Goal: Information Seeking & Learning: Learn about a topic

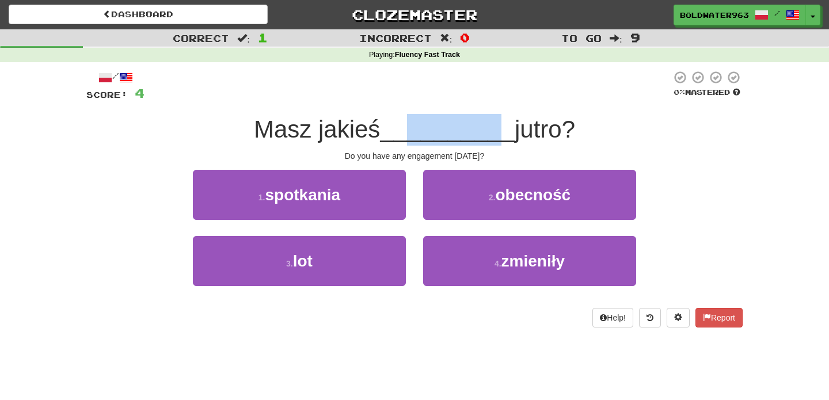
drag, startPoint x: 409, startPoint y: 136, endPoint x: 490, endPoint y: 138, distance: 81.2
click at [490, 138] on span "__________" at bounding box center [447, 129] width 135 height 27
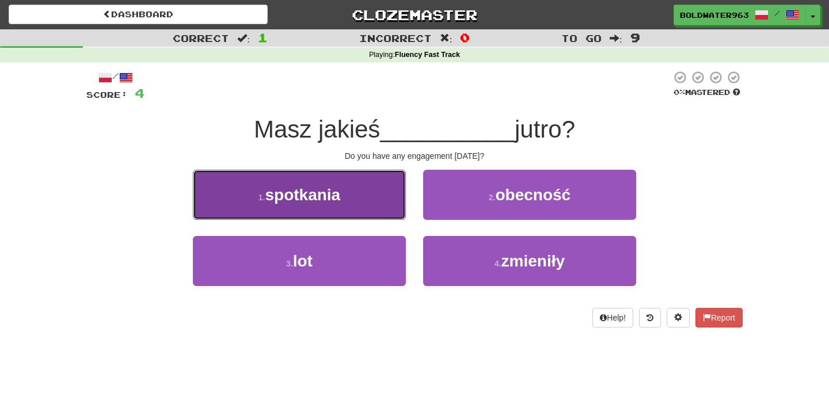
click at [344, 192] on button "1 . spotkania" at bounding box center [299, 195] width 213 height 50
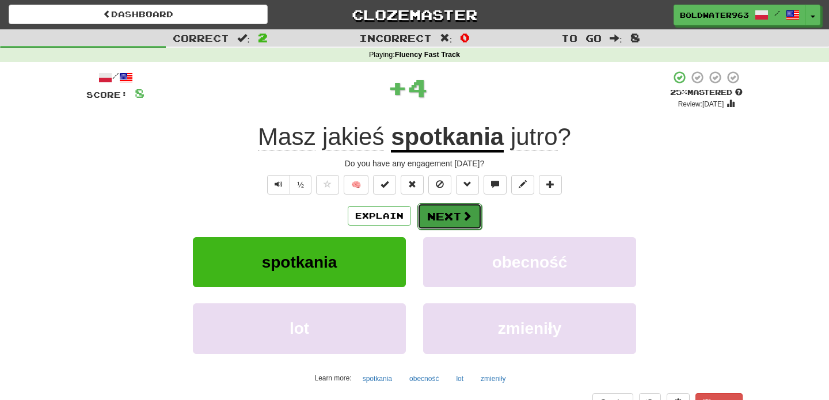
click at [450, 218] on button "Next" at bounding box center [449, 216] width 64 height 26
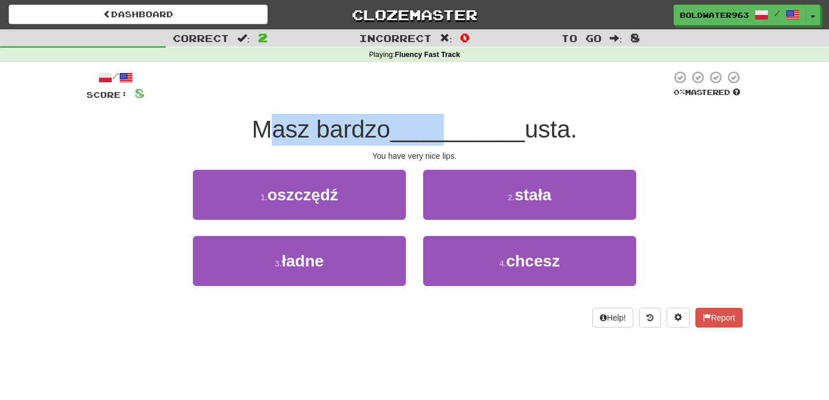
drag, startPoint x: 268, startPoint y: 124, endPoint x: 449, endPoint y: 127, distance: 181.3
click at [449, 127] on div "Masz bardzo __________ usta." at bounding box center [414, 130] width 656 height 32
click at [449, 127] on span "__________" at bounding box center [457, 129] width 135 height 27
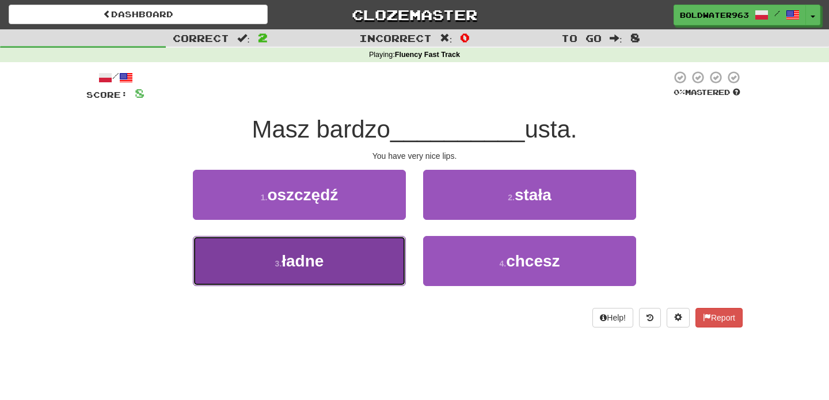
click at [360, 257] on button "3 . ładne" at bounding box center [299, 261] width 213 height 50
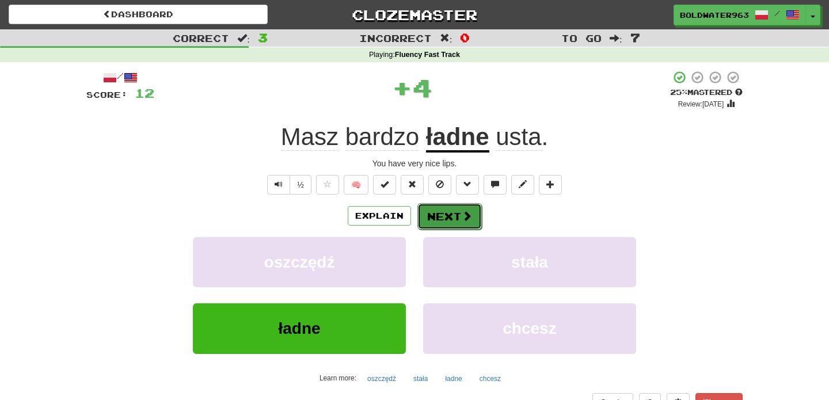
click at [447, 216] on button "Next" at bounding box center [449, 216] width 64 height 26
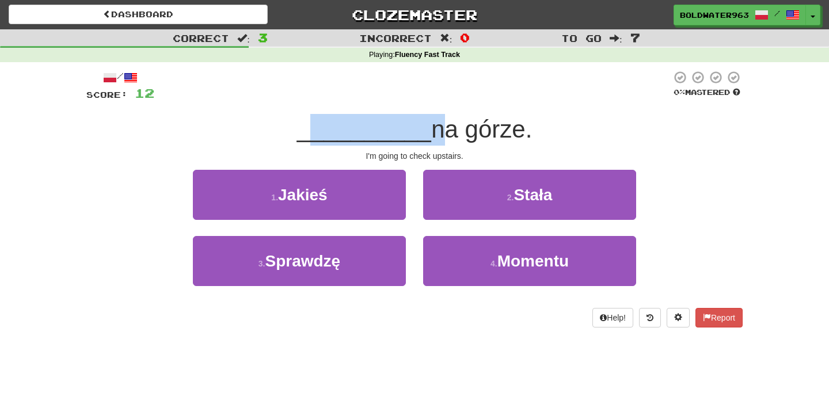
drag, startPoint x: 308, startPoint y: 132, endPoint x: 430, endPoint y: 137, distance: 122.1
click at [430, 137] on div "__________ na górze." at bounding box center [414, 130] width 656 height 32
click at [431, 137] on span "na górze." at bounding box center [481, 129] width 101 height 27
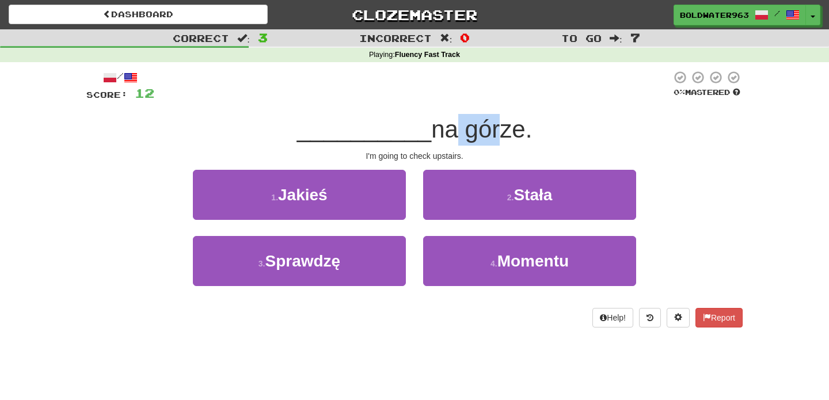
drag, startPoint x: 493, startPoint y: 132, endPoint x: 445, endPoint y: 132, distance: 47.2
click at [445, 132] on span "na górze." at bounding box center [481, 129] width 101 height 27
drag, startPoint x: 388, startPoint y: 155, endPoint x: 421, endPoint y: 155, distance: 32.8
click at [421, 155] on div "I'm going to check upstairs." at bounding box center [414, 156] width 656 height 12
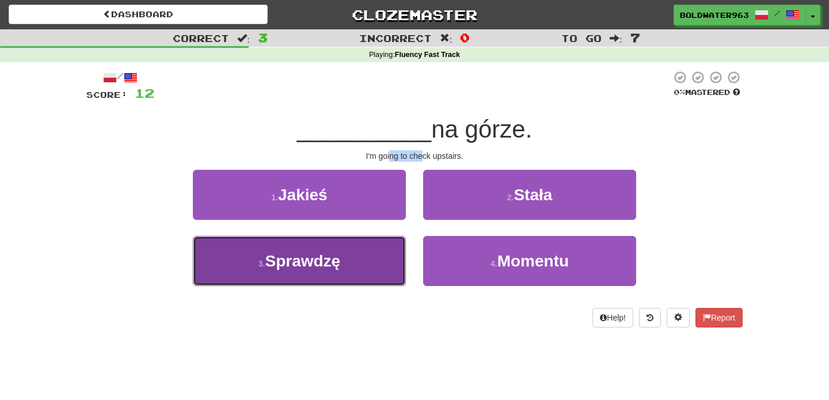
click at [331, 254] on span "Sprawdzę" at bounding box center [302, 261] width 75 height 18
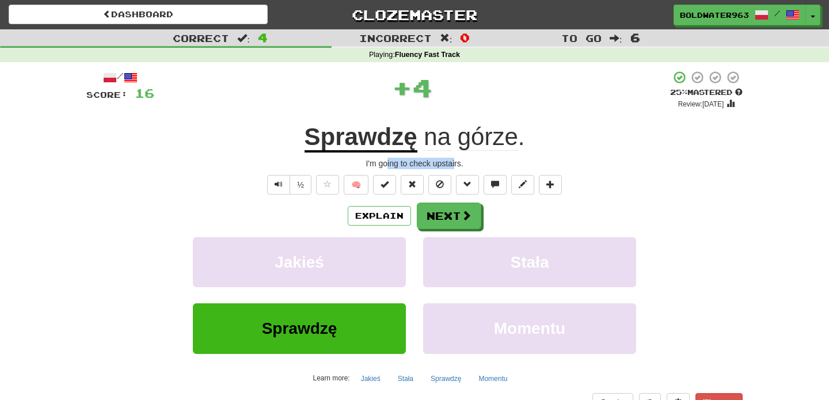
drag, startPoint x: 455, startPoint y: 165, endPoint x: 387, endPoint y: 163, distance: 67.9
click at [387, 163] on div "I'm going to check upstairs." at bounding box center [414, 164] width 656 height 12
click at [446, 224] on button "Next" at bounding box center [449, 216] width 64 height 26
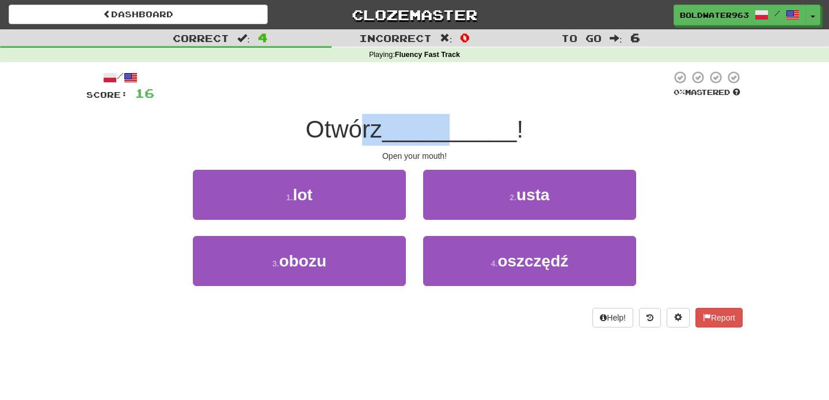
drag, startPoint x: 364, startPoint y: 129, endPoint x: 451, endPoint y: 130, distance: 86.9
click at [451, 130] on div "Otwórz __________ !" at bounding box center [414, 130] width 656 height 32
click at [451, 130] on span "__________" at bounding box center [449, 129] width 135 height 27
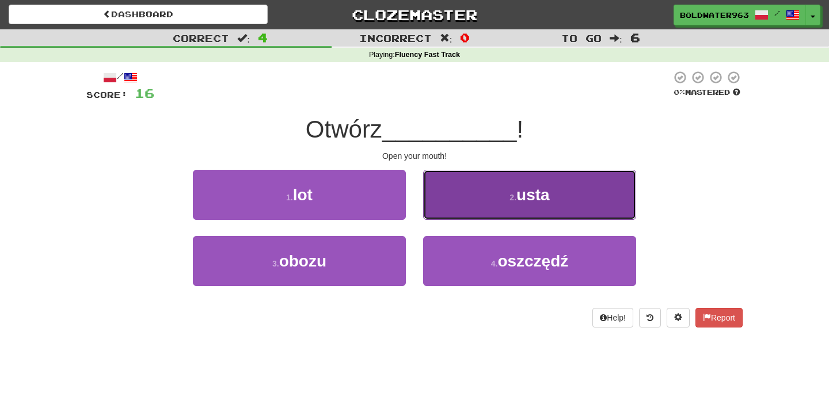
click at [484, 198] on button "2 . usta" at bounding box center [529, 195] width 213 height 50
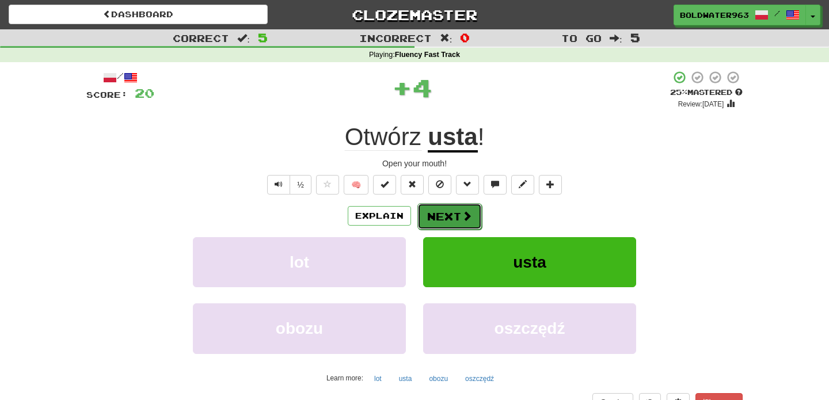
click at [451, 220] on button "Next" at bounding box center [449, 216] width 64 height 26
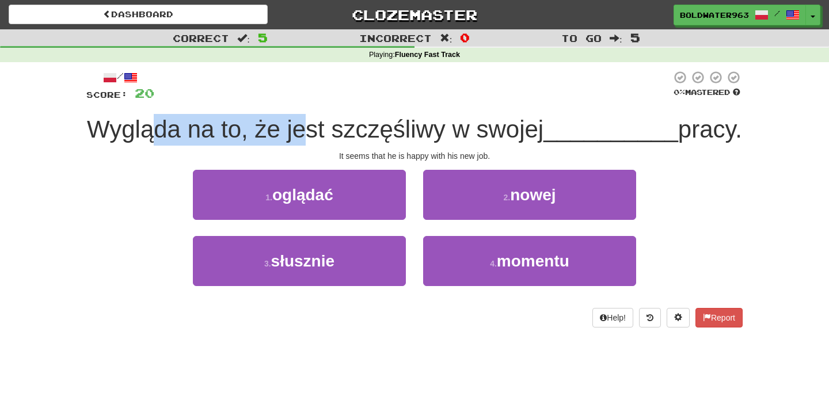
drag, startPoint x: 193, startPoint y: 133, endPoint x: 342, endPoint y: 128, distance: 148.5
click at [342, 128] on span "Wygląda na to, że jest szczęśliwy w swojej" at bounding box center [315, 129] width 456 height 27
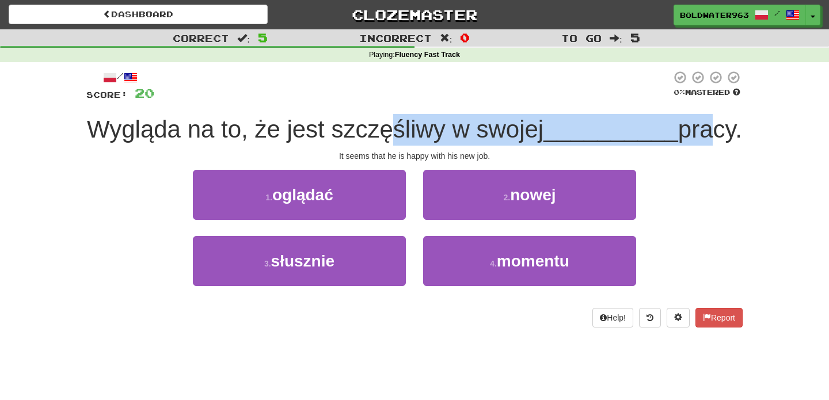
drag, startPoint x: 430, startPoint y: 123, endPoint x: 408, endPoint y: 151, distance: 36.0
click at [408, 146] on div "Wygląda na to, że jest szczęśliwy w swojej __________ pracy." at bounding box center [414, 130] width 656 height 32
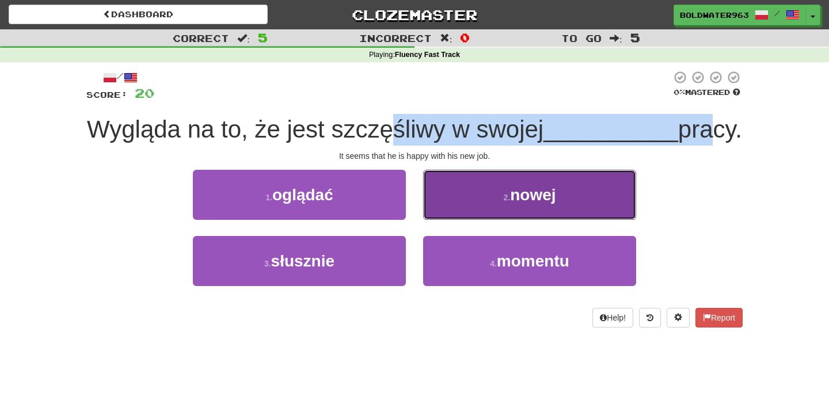
click at [513, 204] on span "nowej" at bounding box center [532, 195] width 45 height 18
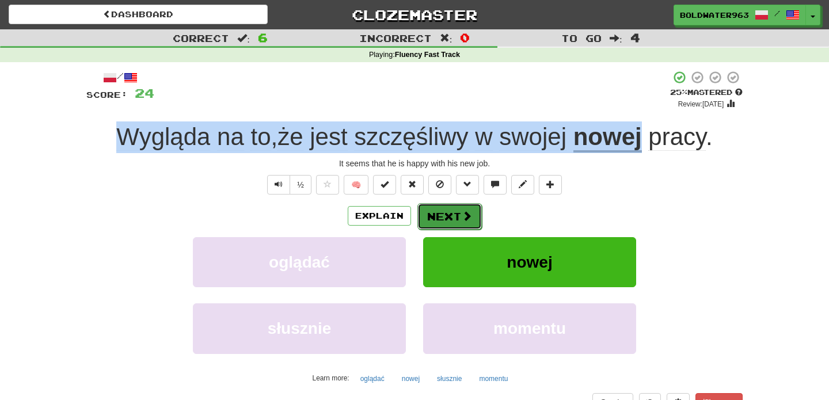
click at [467, 218] on span at bounding box center [466, 216] width 10 height 10
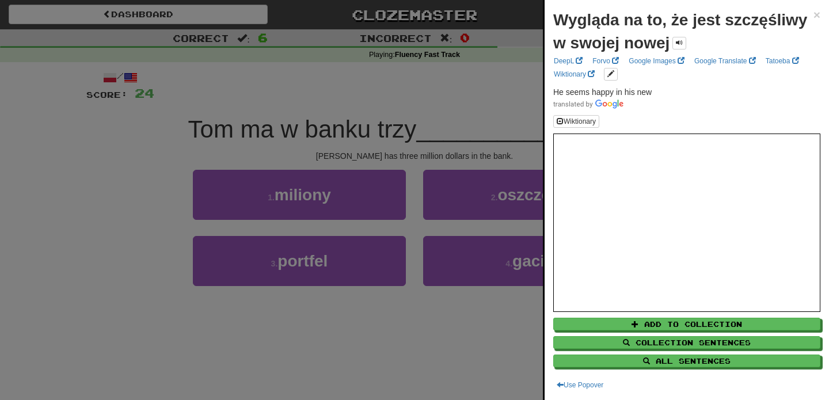
click at [467, 218] on div at bounding box center [414, 200] width 829 height 400
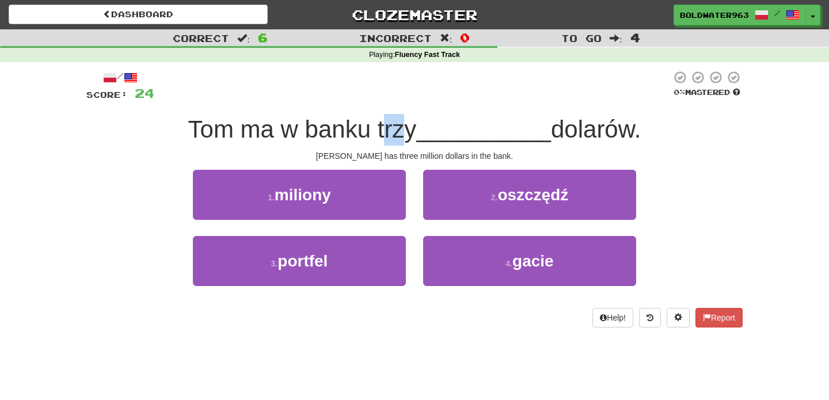
drag, startPoint x: 388, startPoint y: 130, endPoint x: 399, endPoint y: 130, distance: 10.9
click at [399, 130] on span "Tom ma w banku trzy" at bounding box center [302, 129] width 228 height 27
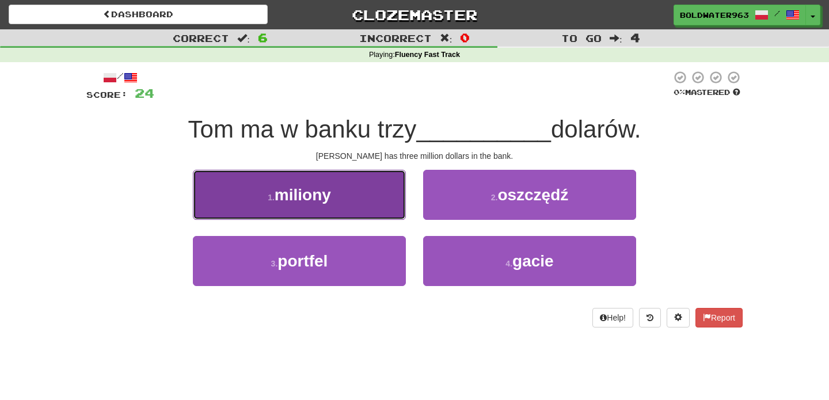
click at [343, 188] on button "1 . miliony" at bounding box center [299, 195] width 213 height 50
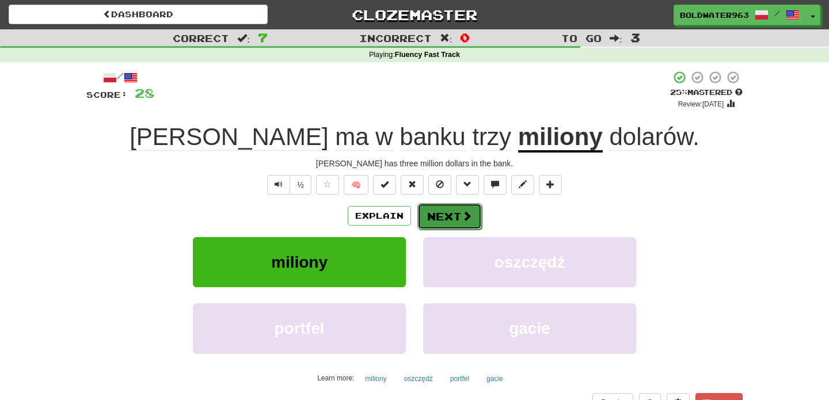
click at [451, 209] on button "Next" at bounding box center [449, 216] width 64 height 26
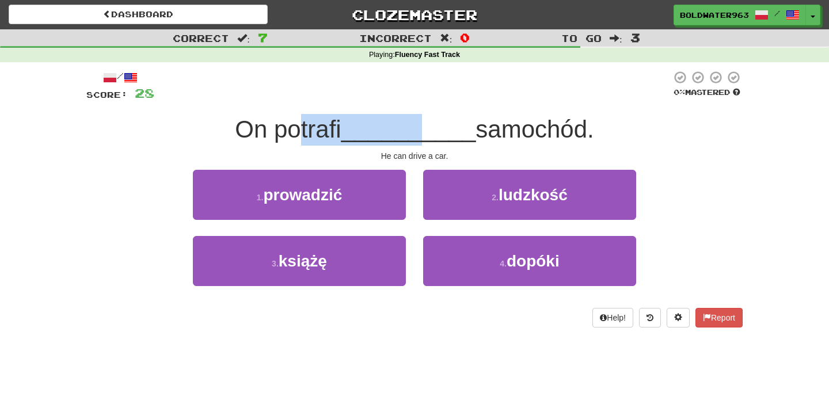
drag, startPoint x: 295, startPoint y: 124, endPoint x: 418, endPoint y: 130, distance: 122.7
click at [418, 130] on div "On potrafi __________ samochód." at bounding box center [414, 130] width 656 height 32
click at [418, 130] on span "__________" at bounding box center [408, 129] width 135 height 27
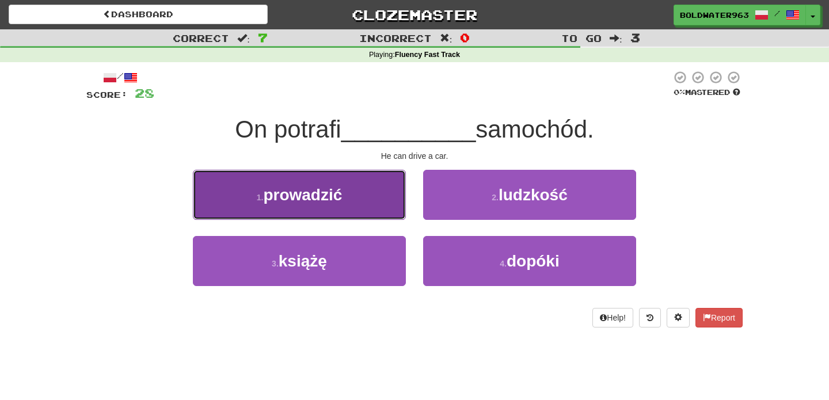
click at [349, 201] on button "1 . prowadzić" at bounding box center [299, 195] width 213 height 50
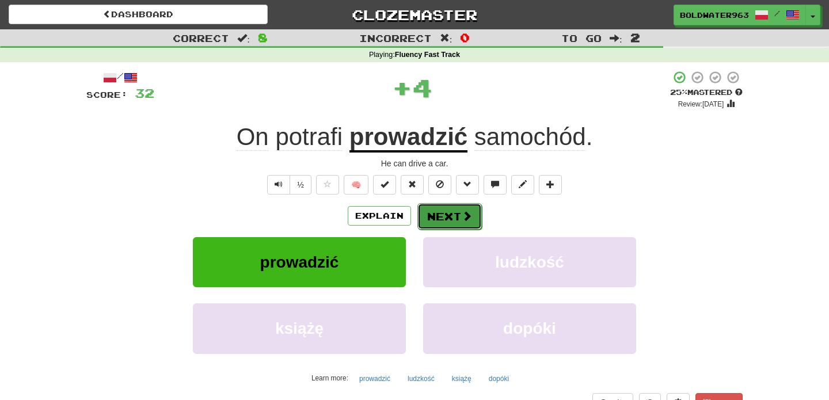
click at [452, 218] on button "Next" at bounding box center [449, 216] width 64 height 26
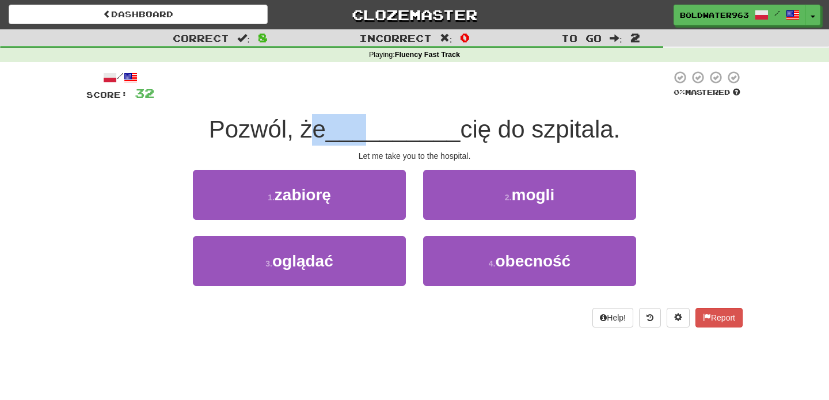
drag, startPoint x: 311, startPoint y: 131, endPoint x: 362, endPoint y: 136, distance: 50.9
click at [362, 136] on div "Pozwól, że __________ cię do szpitala." at bounding box center [414, 130] width 656 height 32
click at [409, 226] on div "1 . zabiorę" at bounding box center [299, 203] width 230 height 66
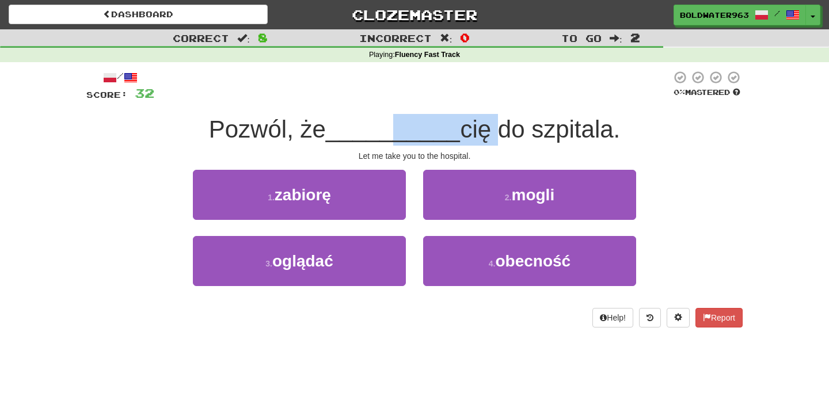
drag, startPoint x: 396, startPoint y: 137, endPoint x: 484, endPoint y: 139, distance: 88.1
click at [484, 139] on div "Pozwól, że __________ cię do szpitala." at bounding box center [414, 130] width 656 height 32
click at [484, 139] on span "cię do szpitala." at bounding box center [540, 129] width 160 height 27
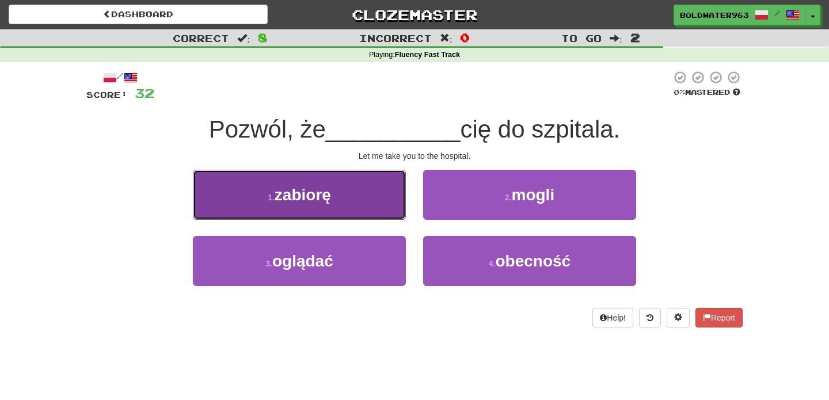
click at [346, 199] on button "1 . zabiorę" at bounding box center [299, 195] width 213 height 50
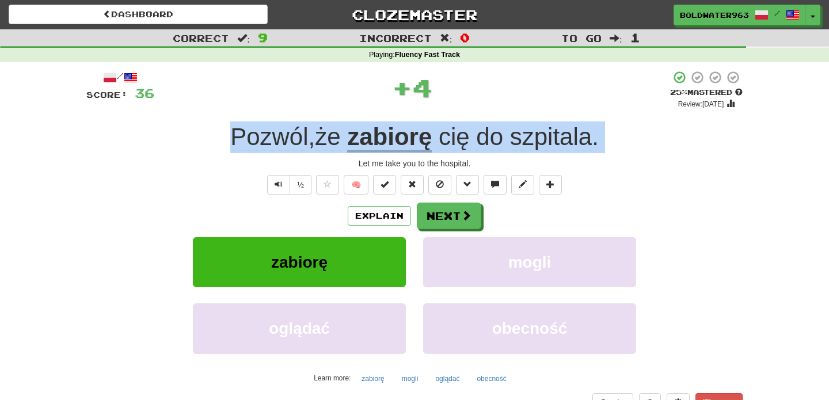
drag, startPoint x: 203, startPoint y: 136, endPoint x: 604, endPoint y: 154, distance: 400.9
click at [604, 154] on div "/ Score: 36 + 4 25 % Mastered Review: 2025-09-17 Pozwól , że zabiorę cię do szp…" at bounding box center [414, 250] width 656 height 361
click at [638, 154] on div "/ Score: 36 + 4 25 % Mastered Review: 2025-09-17 Pozwól , że zabiorę cię do szp…" at bounding box center [414, 250] width 656 height 361
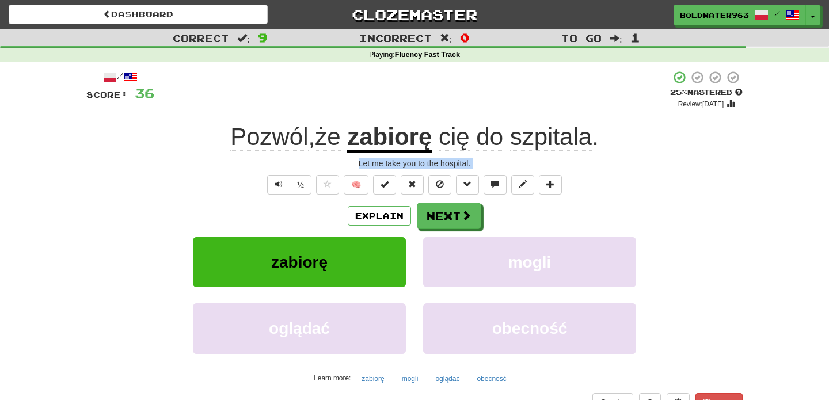
drag, startPoint x: 648, startPoint y: 152, endPoint x: 188, endPoint y: 175, distance: 460.9
click at [188, 175] on div "/ Score: 36 + 4 25 % Mastered Review: 2025-09-17 Pozwól , że zabiorę cię do szp…" at bounding box center [414, 250] width 656 height 361
click at [451, 219] on button "Next" at bounding box center [449, 216] width 64 height 26
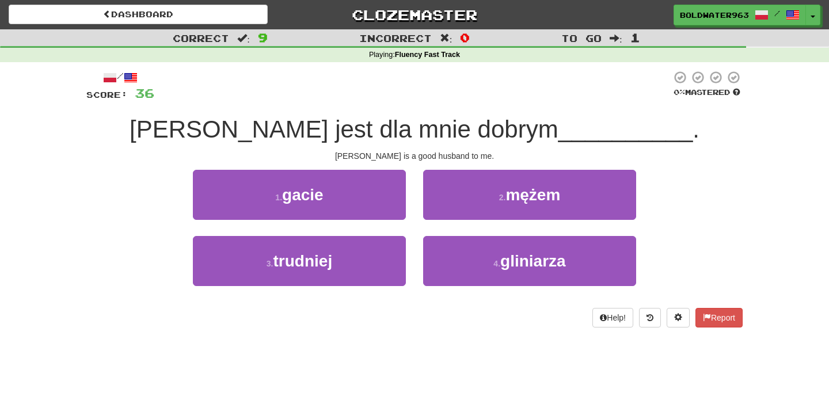
click at [490, 93] on div at bounding box center [412, 86] width 517 height 32
drag, startPoint x: 368, startPoint y: 127, endPoint x: 445, endPoint y: 125, distance: 77.1
click at [445, 125] on span "Tom jest dla mnie dobrym" at bounding box center [343, 129] width 429 height 27
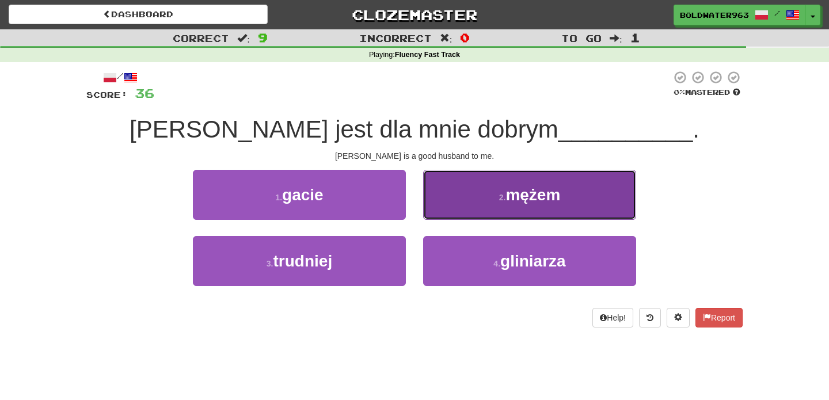
click at [474, 196] on button "2 . mężem" at bounding box center [529, 195] width 213 height 50
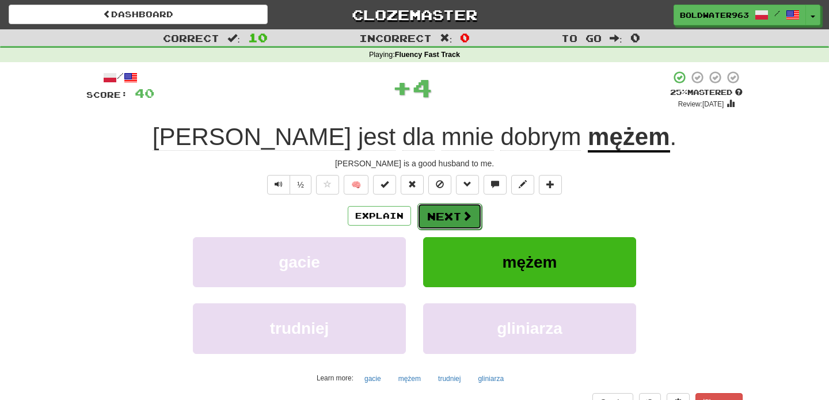
click at [448, 218] on button "Next" at bounding box center [449, 216] width 64 height 26
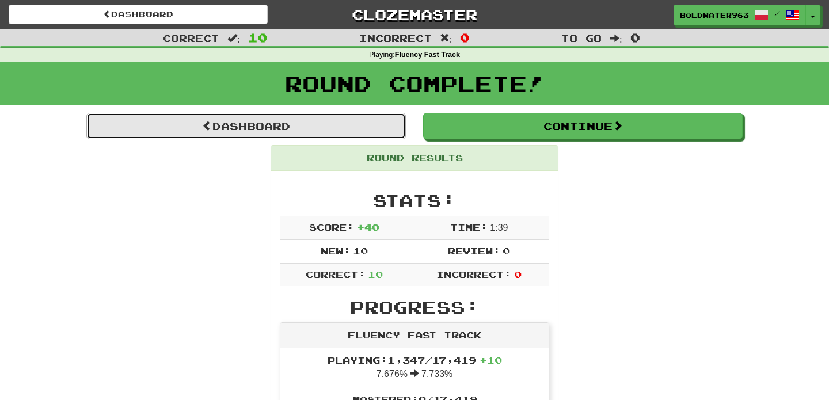
click at [313, 124] on link "Dashboard" at bounding box center [245, 126] width 319 height 26
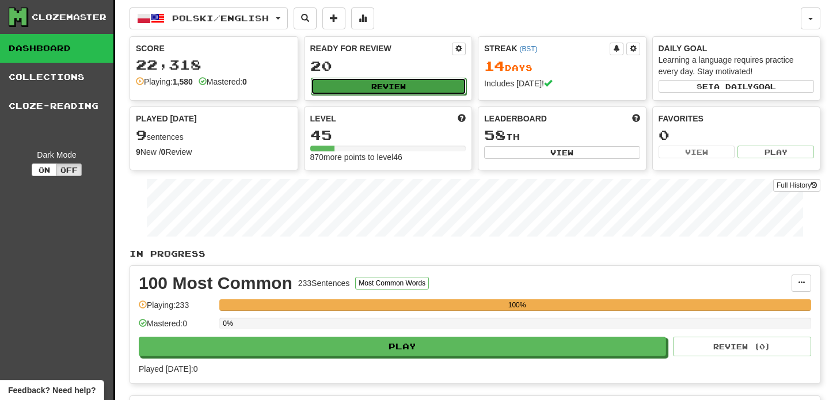
click at [384, 87] on button "Review" at bounding box center [389, 86] width 156 height 17
select select "**"
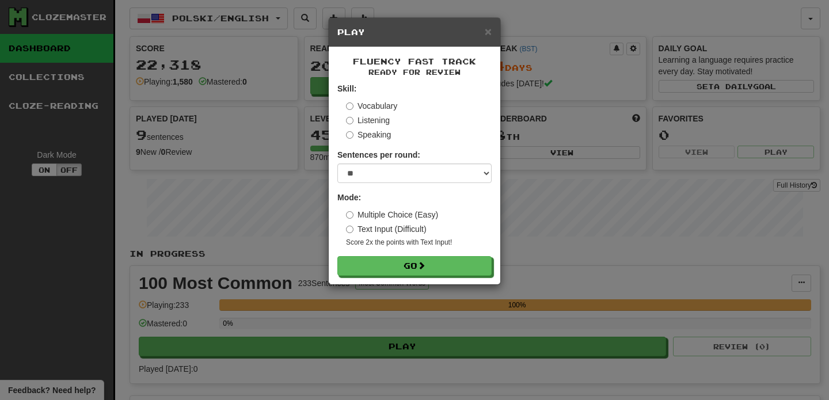
click at [385, 255] on form "Skill: Vocabulary Listening Speaking Sentences per round: * ** ** ** ** ** *** …" at bounding box center [414, 179] width 154 height 193
click at [388, 266] on button "Go" at bounding box center [415, 267] width 154 height 20
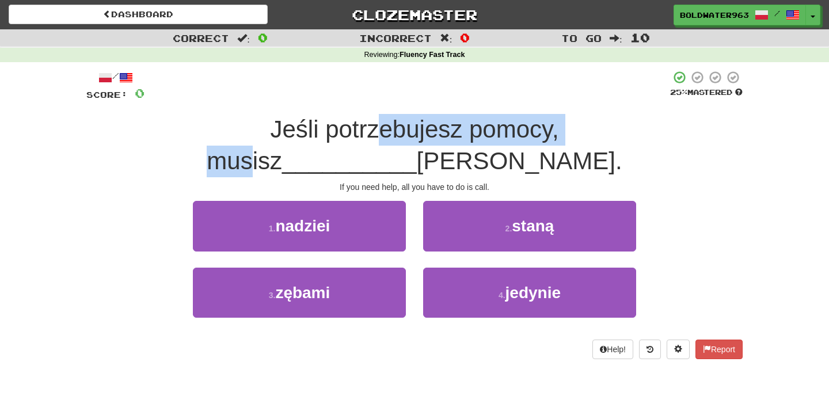
drag, startPoint x: 213, startPoint y: 137, endPoint x: 442, endPoint y: 131, distance: 229.7
click at [442, 131] on span "Jeśli potrzebujesz pomocy, musisz" at bounding box center [383, 145] width 352 height 59
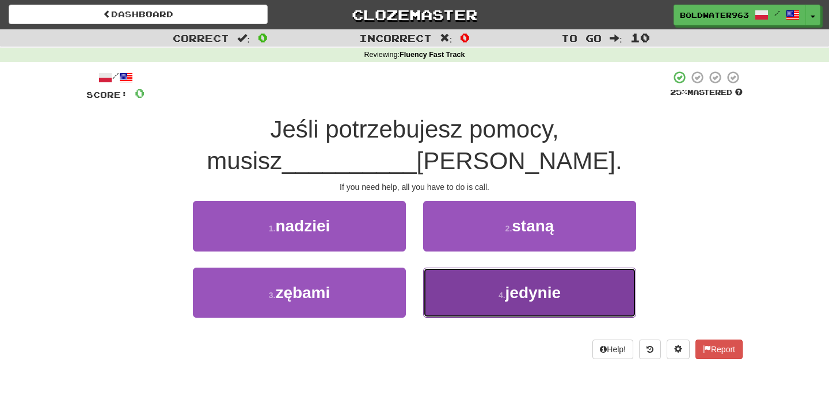
click at [451, 268] on button "4 . jedynie" at bounding box center [529, 293] width 213 height 50
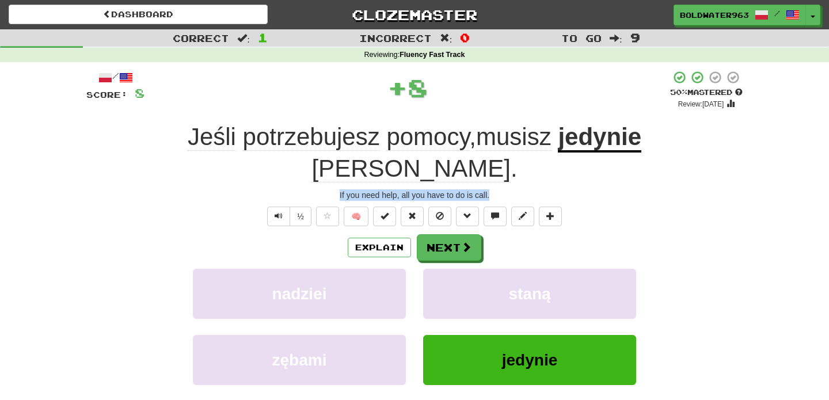
drag, startPoint x: 495, startPoint y: 163, endPoint x: 328, endPoint y: 167, distance: 167.5
click at [328, 189] on div "If you need help, all you have to do is call." at bounding box center [414, 195] width 656 height 12
click at [558, 141] on u "jedynie" at bounding box center [599, 137] width 83 height 29
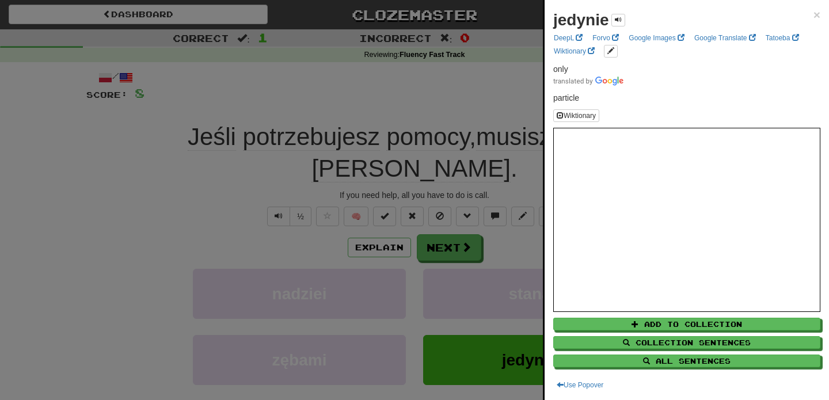
click at [474, 74] on div at bounding box center [414, 200] width 829 height 400
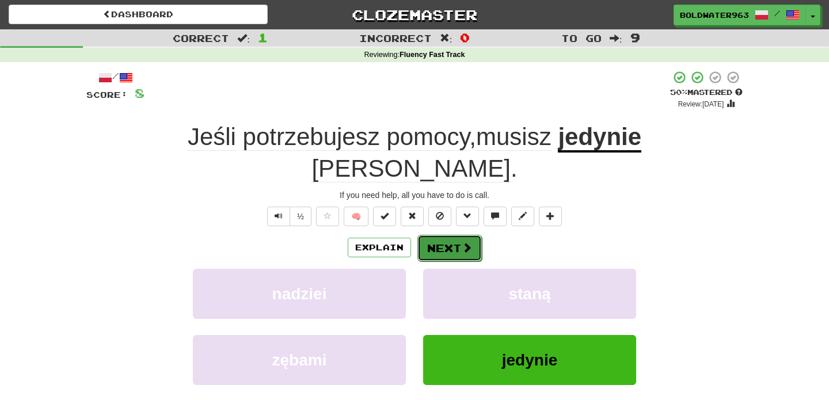
click at [446, 235] on button "Next" at bounding box center [449, 248] width 64 height 26
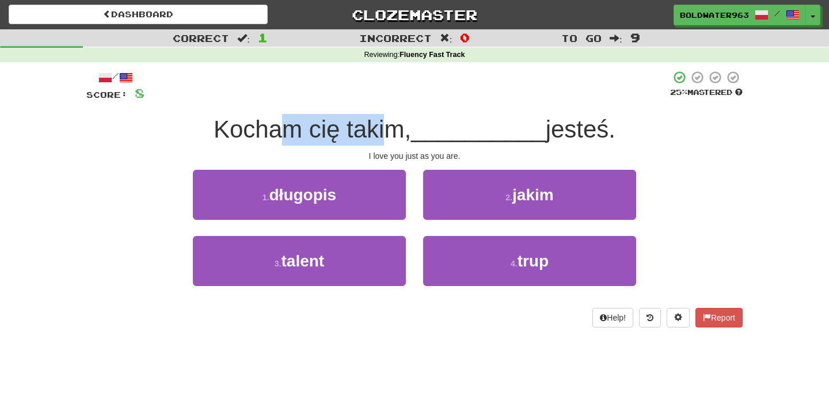
drag, startPoint x: 276, startPoint y: 134, endPoint x: 385, endPoint y: 127, distance: 109.0
click at [385, 127] on span "Kocham cię takim," at bounding box center [311, 129] width 197 height 27
click at [447, 124] on span "__________" at bounding box center [478, 129] width 135 height 27
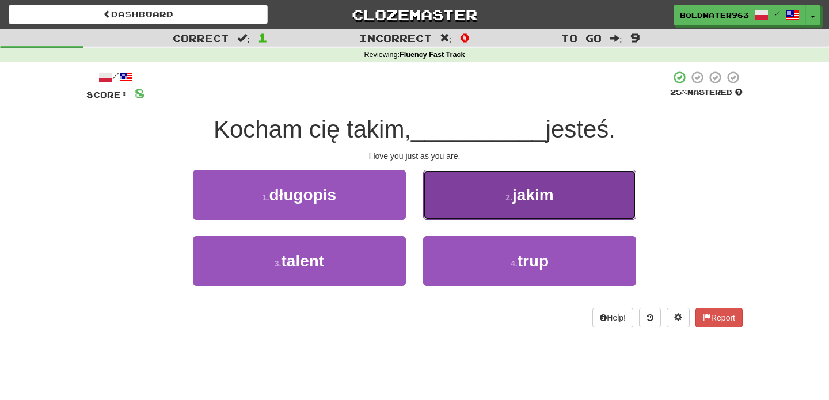
click at [445, 207] on button "2 . jakim" at bounding box center [529, 195] width 213 height 50
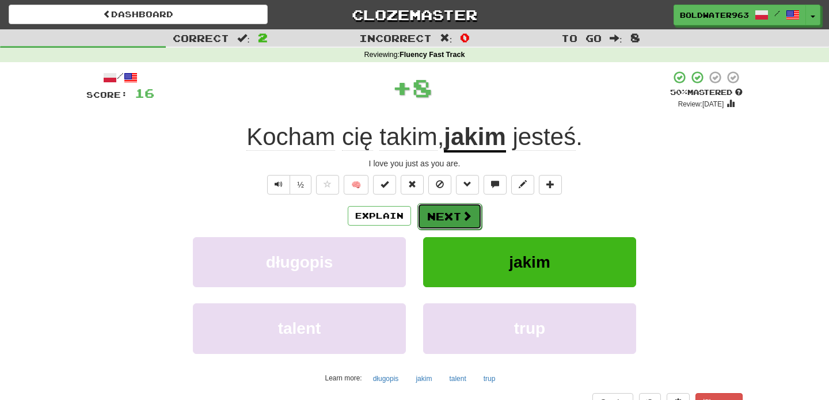
click at [443, 227] on button "Next" at bounding box center [449, 216] width 64 height 26
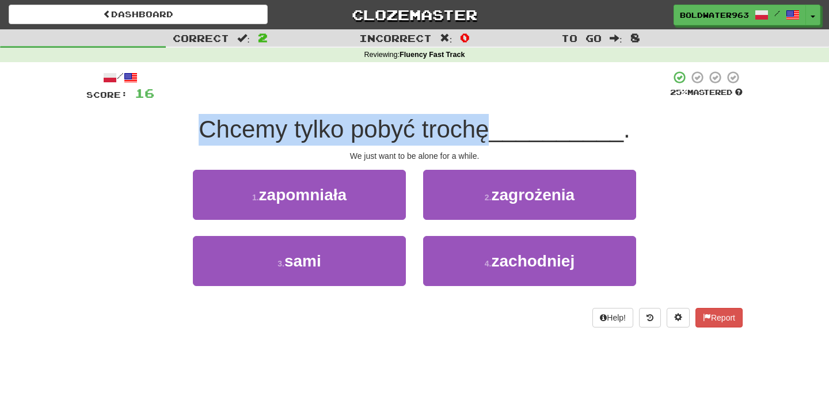
drag, startPoint x: 199, startPoint y: 126, endPoint x: 496, endPoint y: 127, distance: 297.5
click at [489, 127] on span "Chcemy tylko pobyć trochę" at bounding box center [344, 129] width 290 height 27
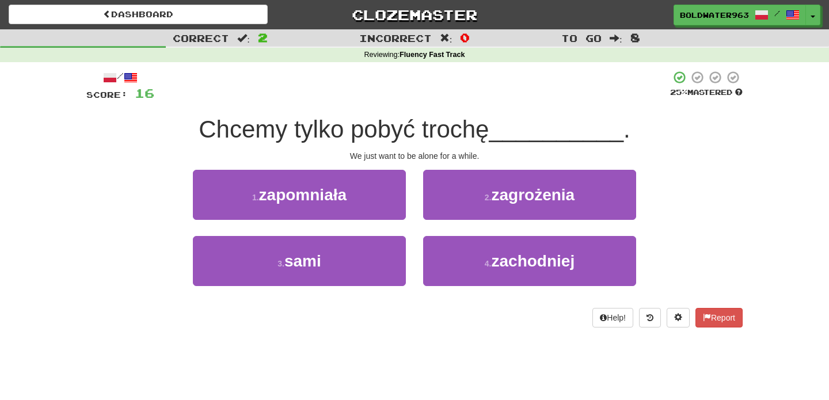
click at [410, 227] on div "1 . zapomniała" at bounding box center [299, 203] width 230 height 66
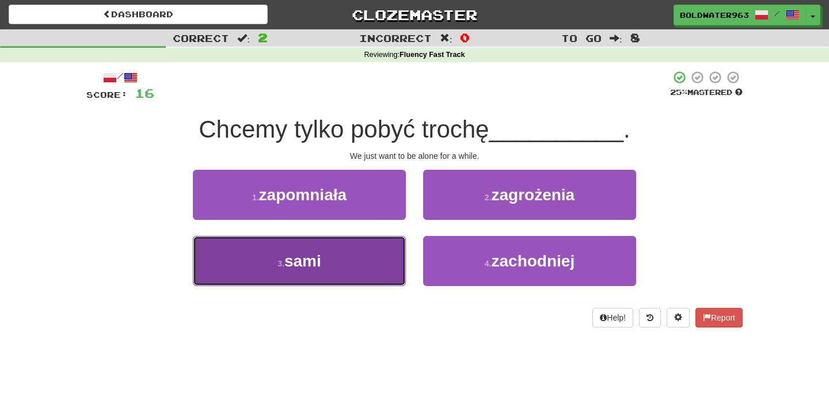
click at [353, 256] on button "3 . sami" at bounding box center [299, 261] width 213 height 50
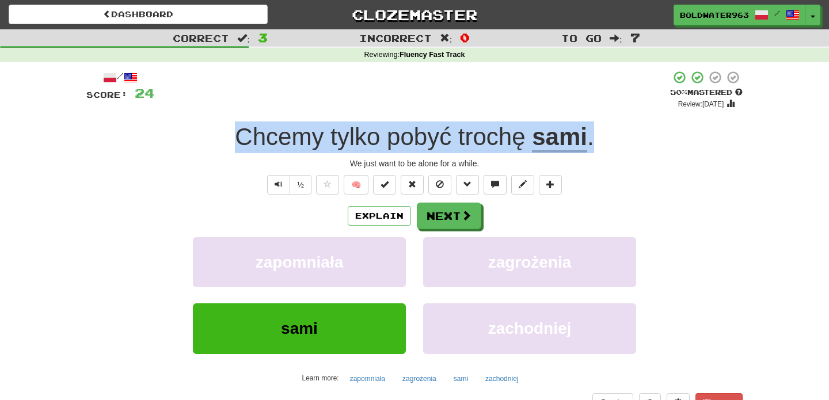
drag, startPoint x: 215, startPoint y: 133, endPoint x: 609, endPoint y: 139, distance: 394.2
click at [609, 139] on div "Chcemy tylko pobyć trochę sami ." at bounding box center [414, 137] width 656 height 32
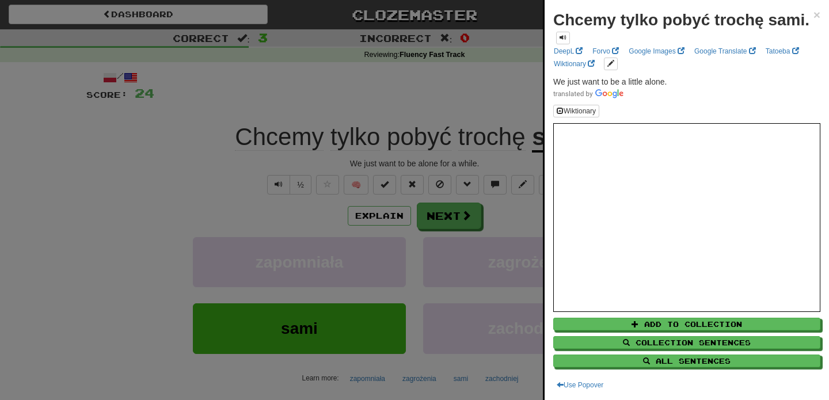
click at [513, 116] on div at bounding box center [414, 200] width 829 height 400
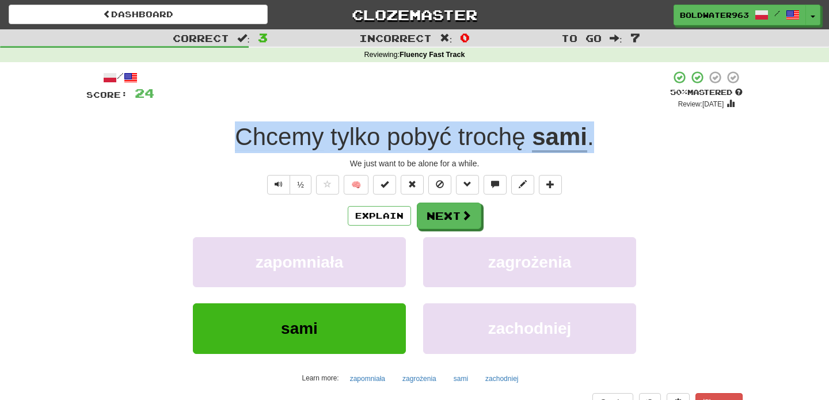
drag, startPoint x: 215, startPoint y: 135, endPoint x: 613, endPoint y: 141, distance: 398.2
click at [613, 141] on div "Chcemy tylko pobyć trochę sami ." at bounding box center [414, 137] width 656 height 32
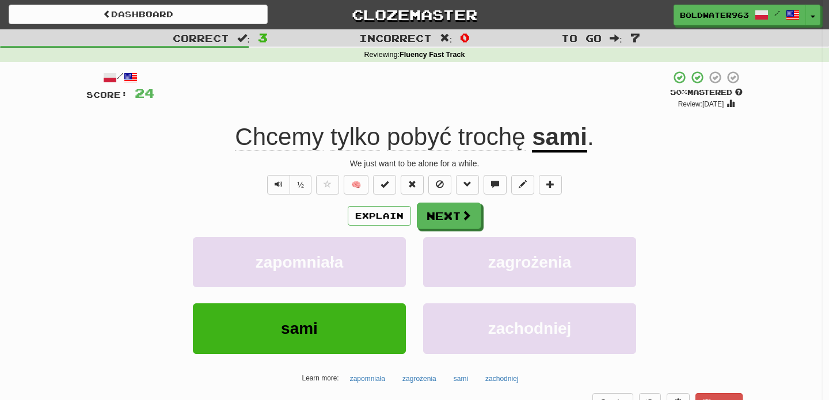
click at [613, 141] on div at bounding box center [414, 200] width 829 height 400
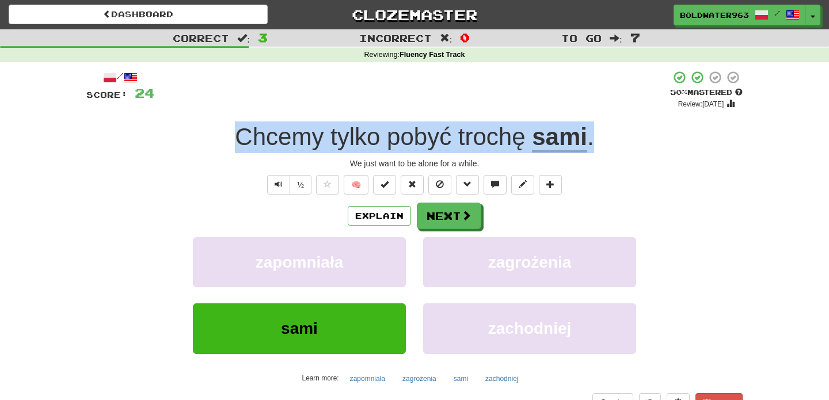
drag, startPoint x: 631, startPoint y: 139, endPoint x: 194, endPoint y: 125, distance: 437.5
click at [194, 125] on div "Chcemy tylko pobyć trochę sami ." at bounding box center [414, 137] width 656 height 32
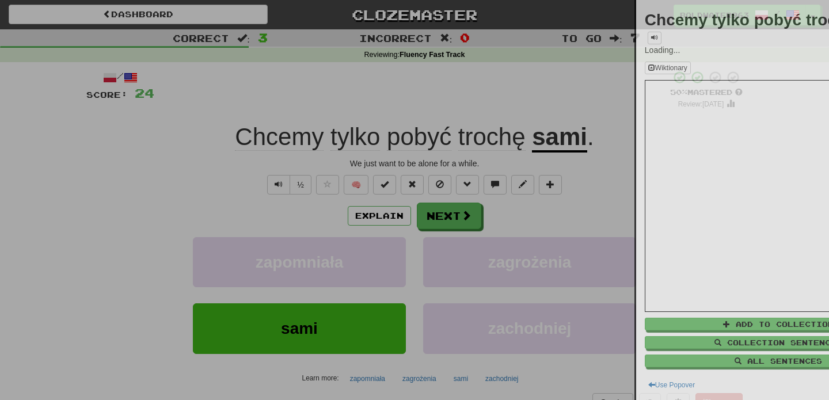
click at [181, 144] on div at bounding box center [414, 200] width 829 height 400
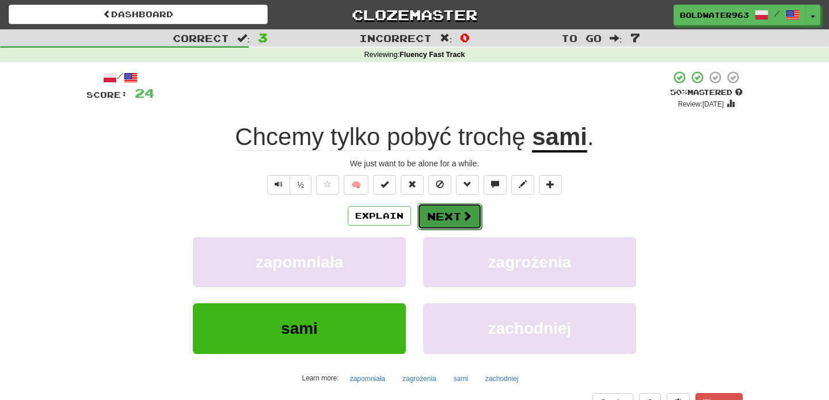
click at [444, 220] on button "Next" at bounding box center [449, 216] width 64 height 26
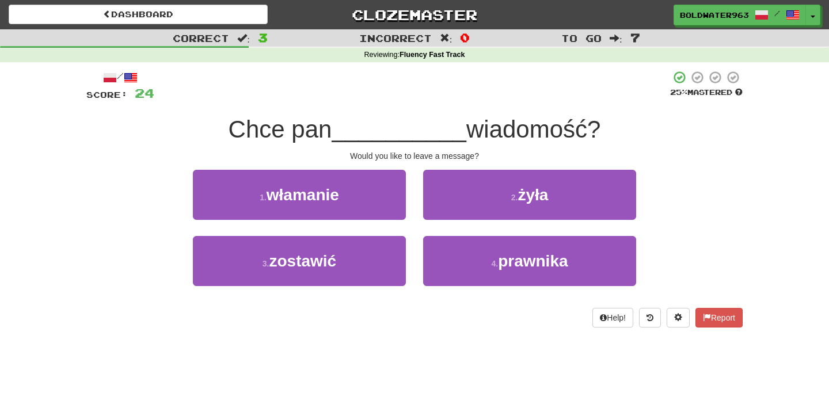
drag, startPoint x: 229, startPoint y: 131, endPoint x: 334, endPoint y: 129, distance: 105.3
click at [332, 129] on span "Chce pan" at bounding box center [280, 129] width 104 height 27
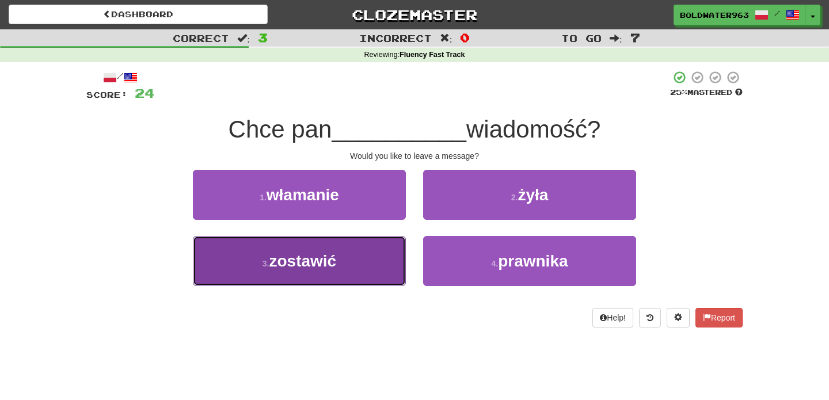
click at [356, 264] on button "3 . zostawić" at bounding box center [299, 261] width 213 height 50
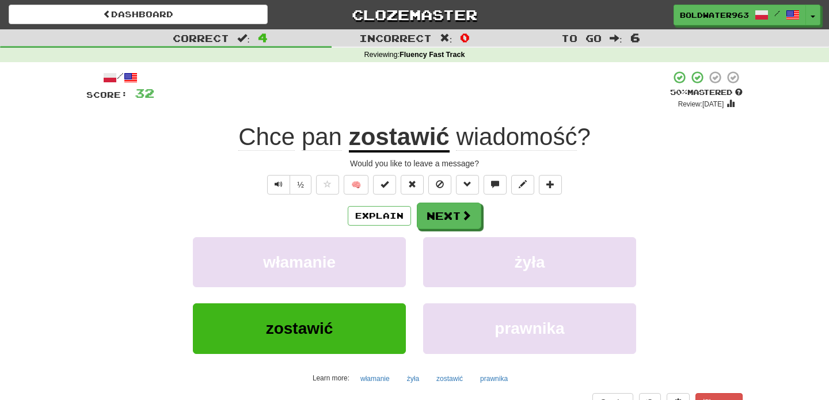
drag, startPoint x: 219, startPoint y: 137, endPoint x: 230, endPoint y: 135, distance: 11.1
click at [230, 135] on div "Chce pan zostawić wiadomość ?" at bounding box center [414, 137] width 656 height 32
click at [441, 220] on button "Next" at bounding box center [449, 216] width 64 height 26
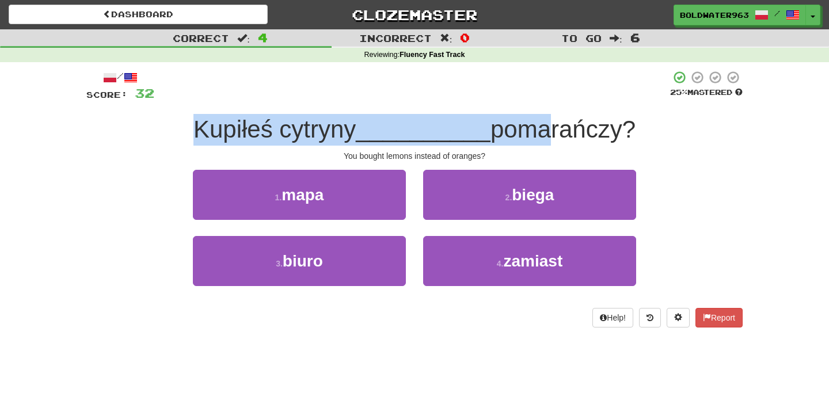
drag, startPoint x: 164, startPoint y: 136, endPoint x: 539, endPoint y: 122, distance: 374.8
click at [539, 122] on div "Kupiłeś cytryny __________ pomarańczy?" at bounding box center [414, 130] width 656 height 32
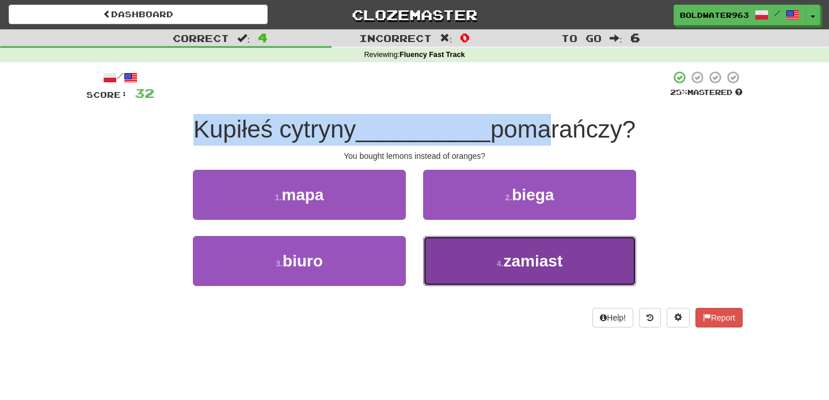
click at [489, 258] on button "4 . zamiast" at bounding box center [529, 261] width 213 height 50
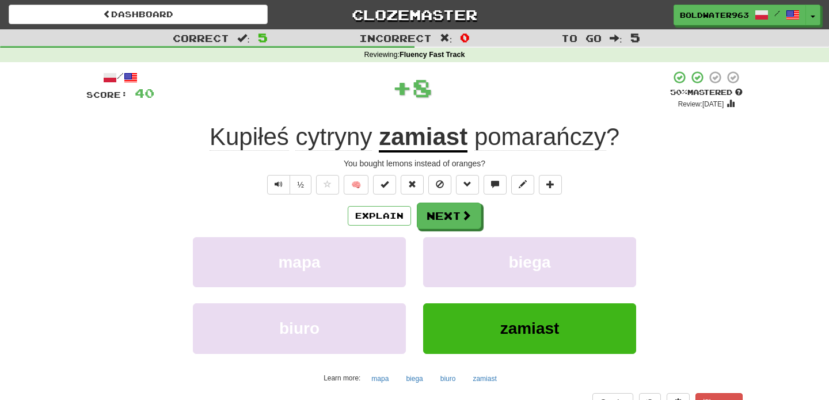
click at [529, 165] on div "You bought lemons instead of oranges?" at bounding box center [414, 164] width 656 height 12
click at [452, 212] on button "Next" at bounding box center [449, 216] width 64 height 26
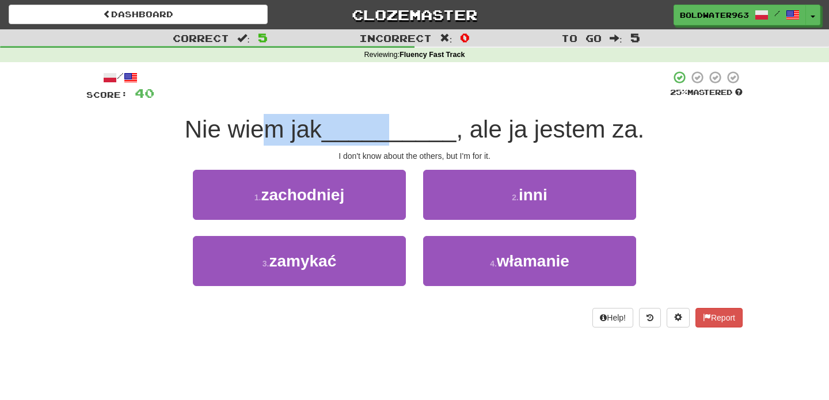
drag, startPoint x: 265, startPoint y: 128, endPoint x: 395, endPoint y: 131, distance: 130.1
click at [395, 131] on div "Nie wiem jak __________ , ale ja jestem za." at bounding box center [414, 130] width 656 height 32
click at [395, 131] on span "__________" at bounding box center [389, 129] width 135 height 27
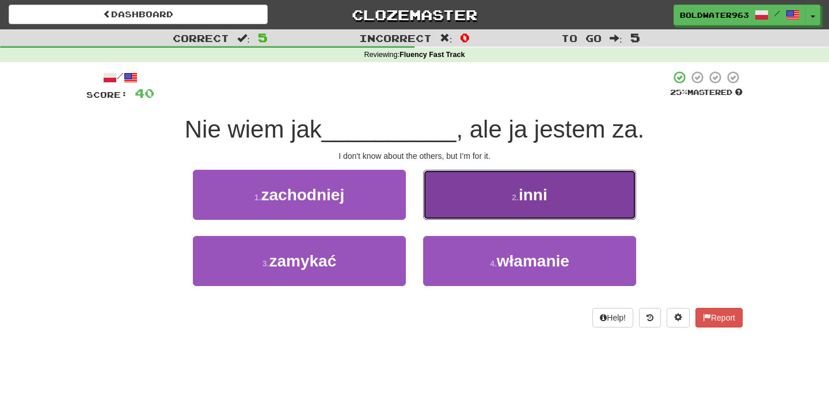
click at [510, 201] on button "2 . inni" at bounding box center [529, 195] width 213 height 50
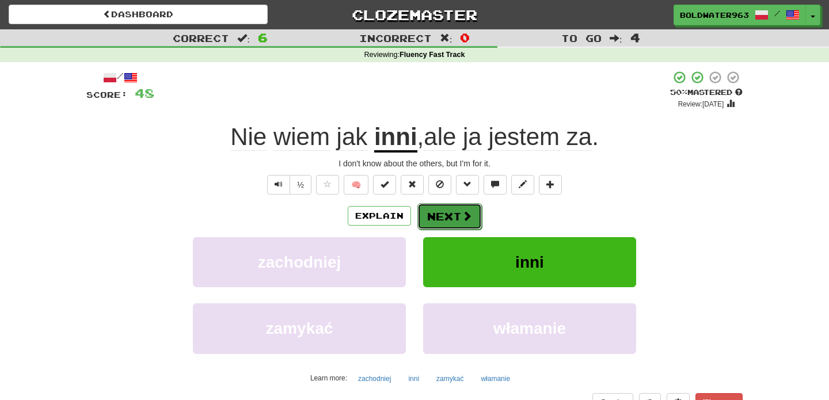
click at [449, 220] on button "Next" at bounding box center [449, 216] width 64 height 26
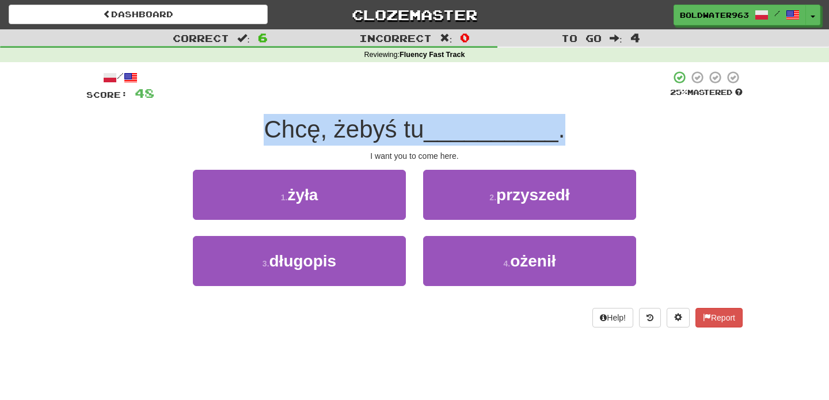
drag, startPoint x: 269, startPoint y: 133, endPoint x: 592, endPoint y: 143, distance: 322.4
click at [592, 143] on div "Chcę, żebyś tu __________ ." at bounding box center [414, 130] width 656 height 32
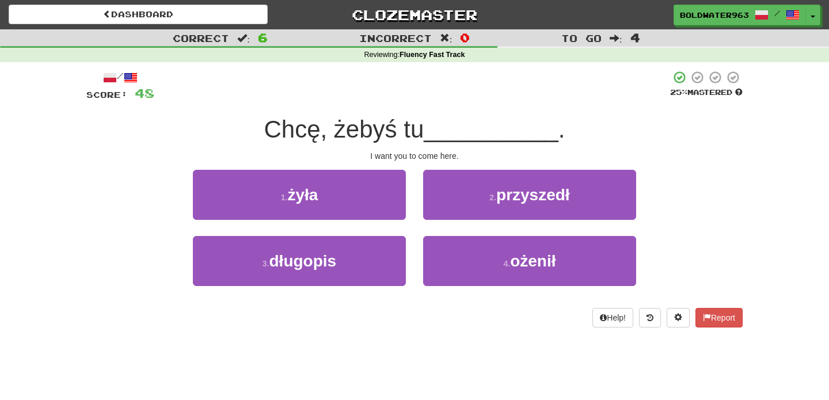
click at [412, 174] on div "1 . żyła" at bounding box center [299, 203] width 230 height 66
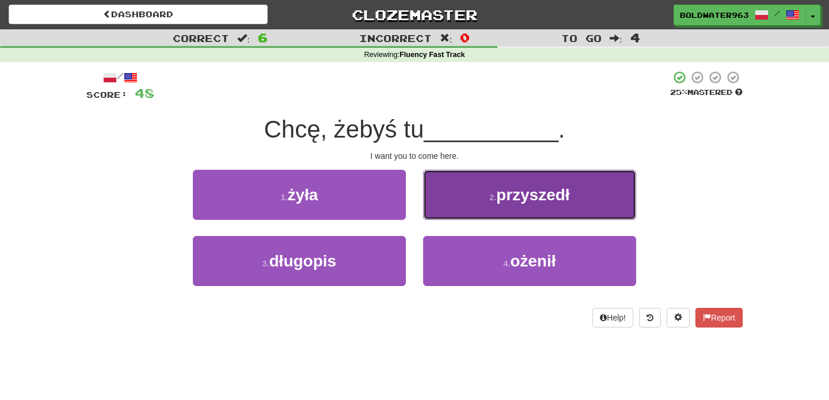
click at [523, 201] on span "przyszedł" at bounding box center [533, 195] width 74 height 18
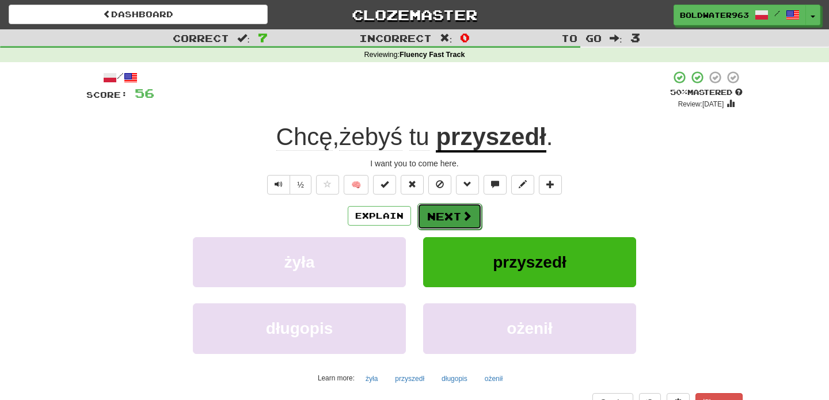
click at [461, 221] on span at bounding box center [466, 216] width 10 height 10
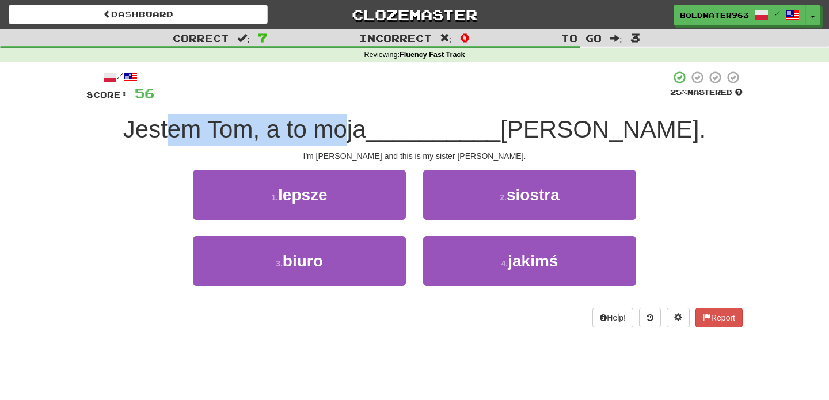
drag, startPoint x: 242, startPoint y: 132, endPoint x: 420, endPoint y: 133, distance: 178.4
click at [366, 133] on span "Jestem Tom, a to moja" at bounding box center [244, 129] width 243 height 27
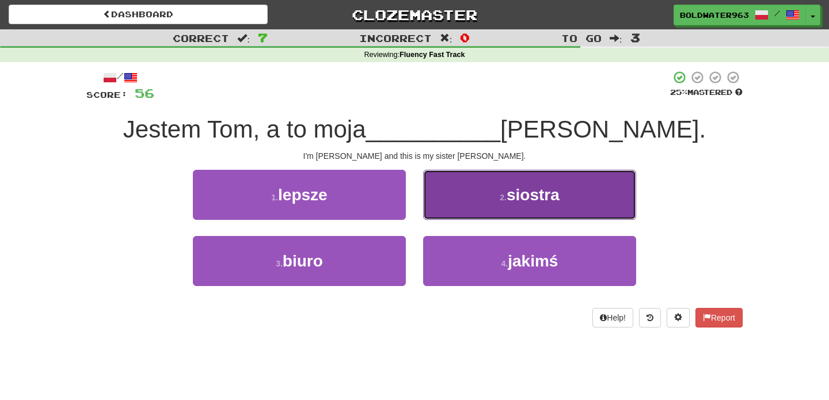
click at [513, 195] on span "siostra" at bounding box center [532, 195] width 53 height 18
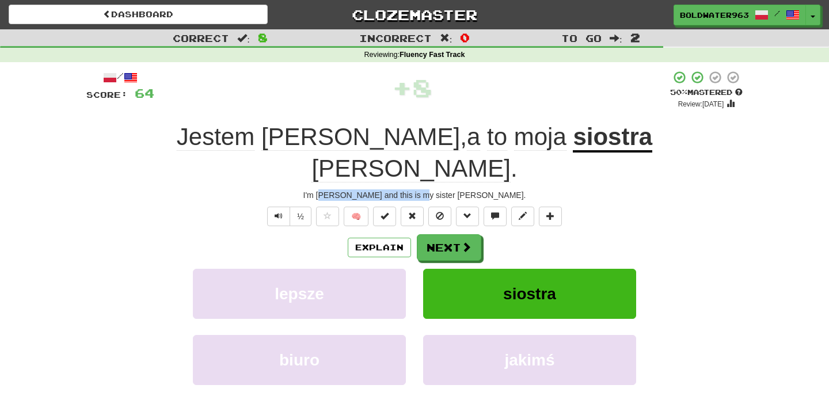
drag, startPoint x: 370, startPoint y: 163, endPoint x: 462, endPoint y: 166, distance: 92.1
click at [462, 189] on div "I'm [PERSON_NAME] and this is my sister [PERSON_NAME]." at bounding box center [414, 195] width 656 height 12
click at [453, 235] on button "Next" at bounding box center [449, 248] width 64 height 26
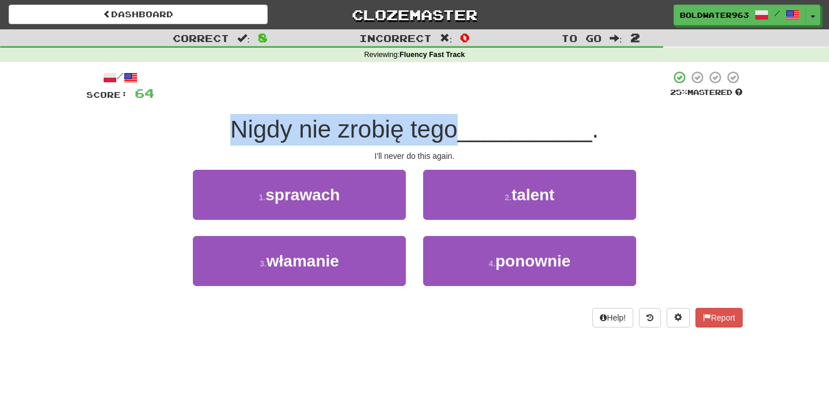
drag, startPoint x: 238, startPoint y: 129, endPoint x: 465, endPoint y: 141, distance: 227.6
click at [457, 141] on span "Nigdy nie zrobię tego" at bounding box center [343, 129] width 227 height 27
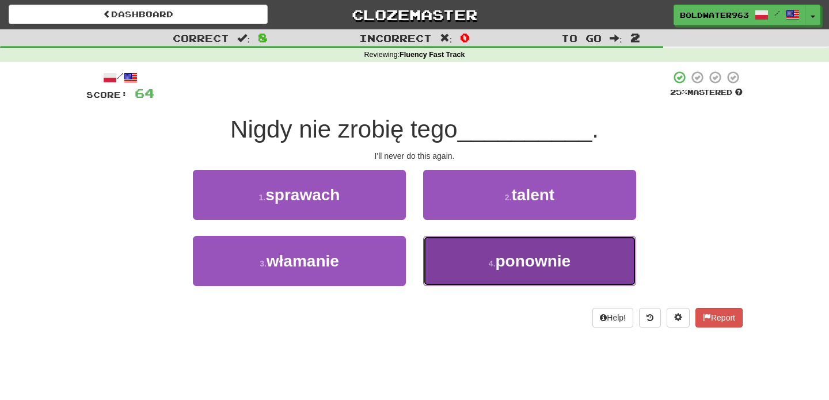
click at [497, 269] on span "ponownie" at bounding box center [532, 261] width 75 height 18
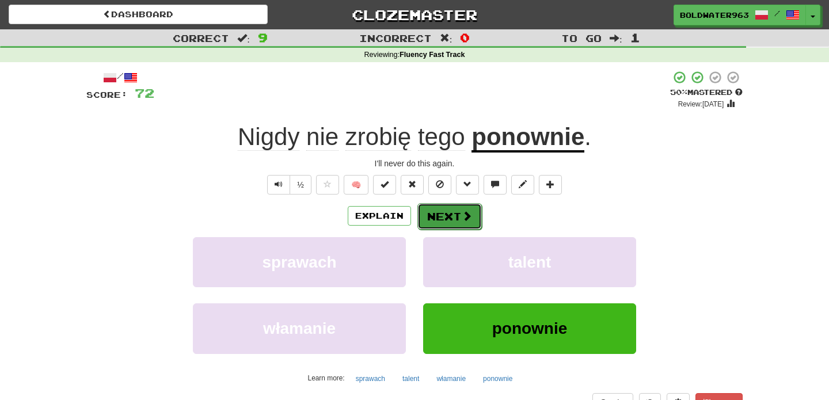
click at [450, 218] on button "Next" at bounding box center [449, 216] width 64 height 26
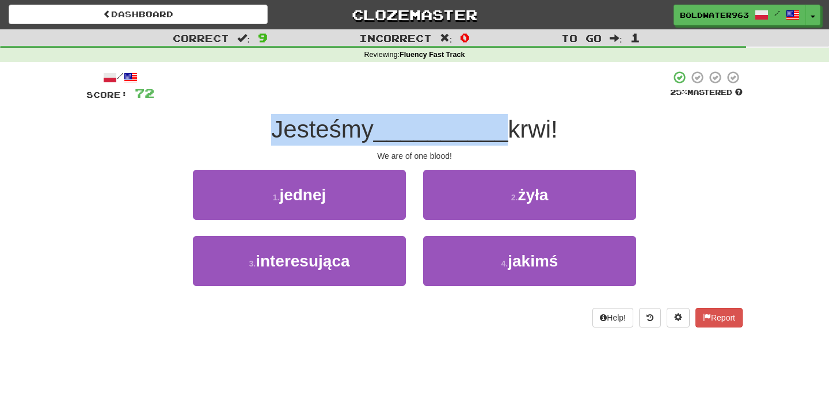
drag, startPoint x: 271, startPoint y: 125, endPoint x: 500, endPoint y: 134, distance: 229.2
click at [500, 134] on div "Jesteśmy __________ krwi!" at bounding box center [414, 130] width 656 height 32
click at [500, 134] on span "__________" at bounding box center [440, 129] width 135 height 27
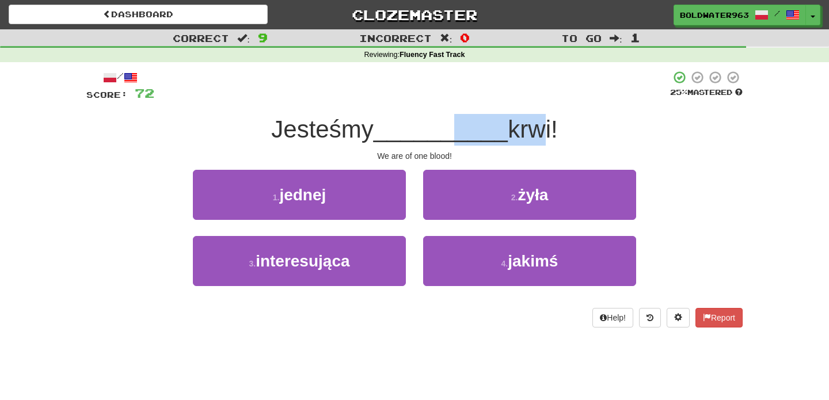
drag, startPoint x: 455, startPoint y: 135, endPoint x: 536, endPoint y: 141, distance: 81.4
click at [536, 141] on div "Jesteśmy __________ krwi!" at bounding box center [414, 130] width 656 height 32
click at [536, 141] on span "krwi!" at bounding box center [532, 129] width 49 height 27
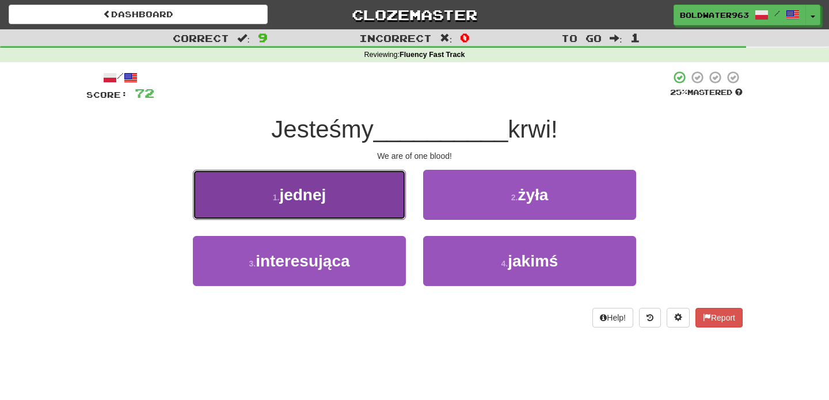
click at [357, 192] on button "1 . jednej" at bounding box center [299, 195] width 213 height 50
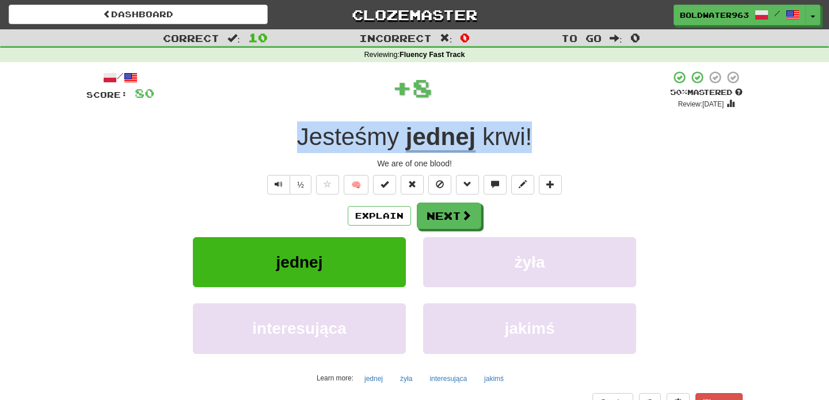
drag, startPoint x: 296, startPoint y: 132, endPoint x: 615, endPoint y: 146, distance: 319.1
click at [615, 146] on div "Jesteśmy jednej krwi !" at bounding box center [414, 137] width 656 height 32
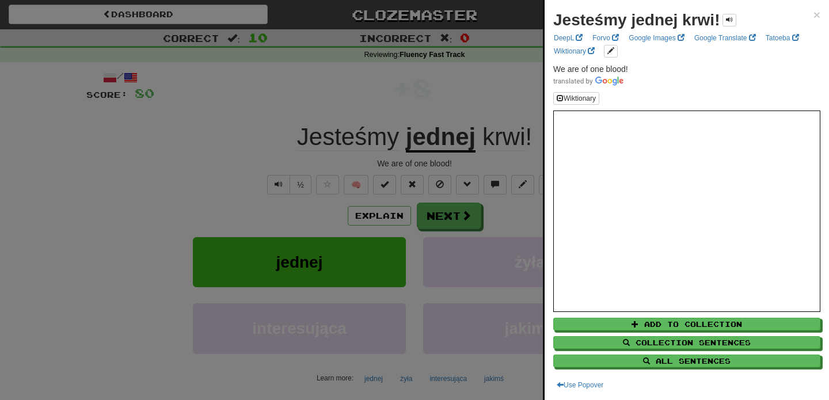
click at [449, 218] on div at bounding box center [414, 200] width 829 height 400
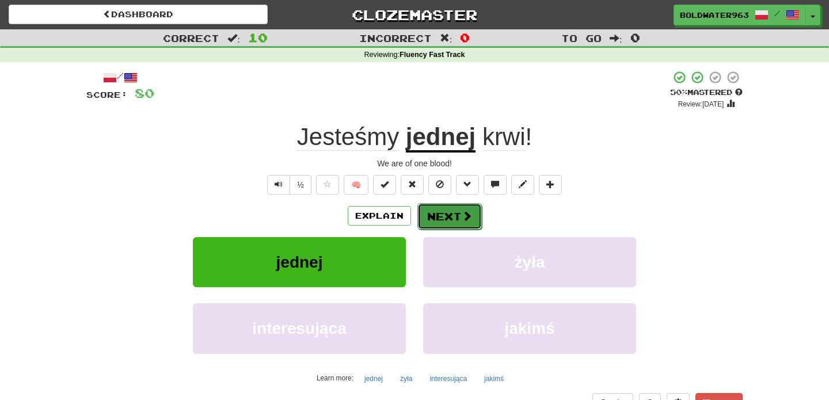
click at [452, 219] on button "Next" at bounding box center [449, 216] width 64 height 26
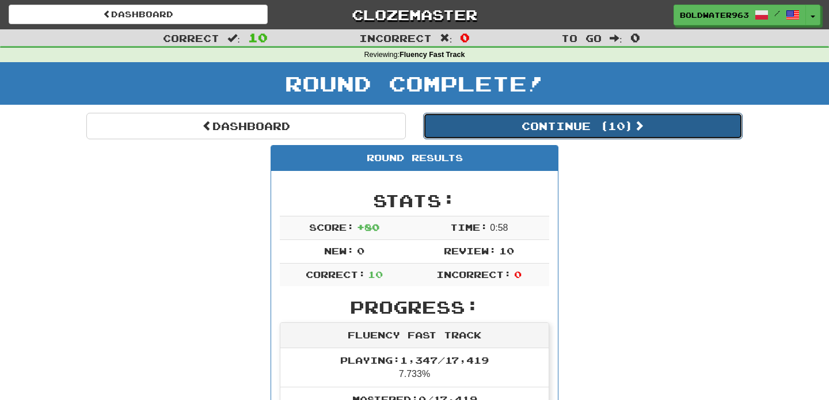
click at [489, 127] on button "Continue ( 10 )" at bounding box center [582, 126] width 319 height 26
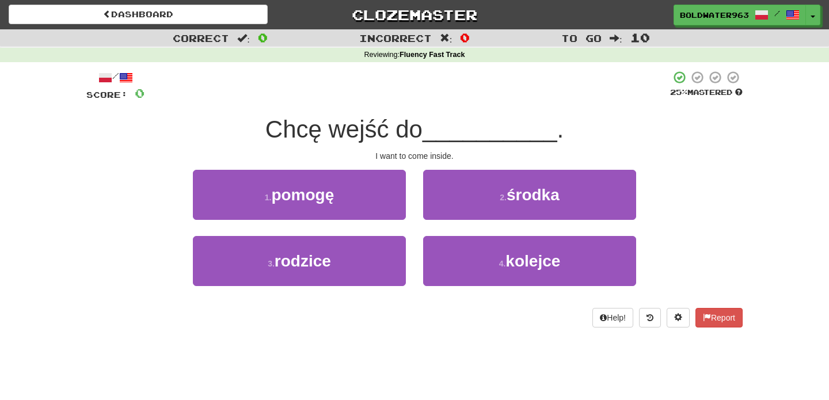
drag, startPoint x: 262, startPoint y: 129, endPoint x: 432, endPoint y: 131, distance: 170.3
click at [432, 131] on div "Chcę wejść do __________ ." at bounding box center [414, 130] width 656 height 32
click at [422, 131] on span "Chcę wejść do" at bounding box center [343, 129] width 157 height 27
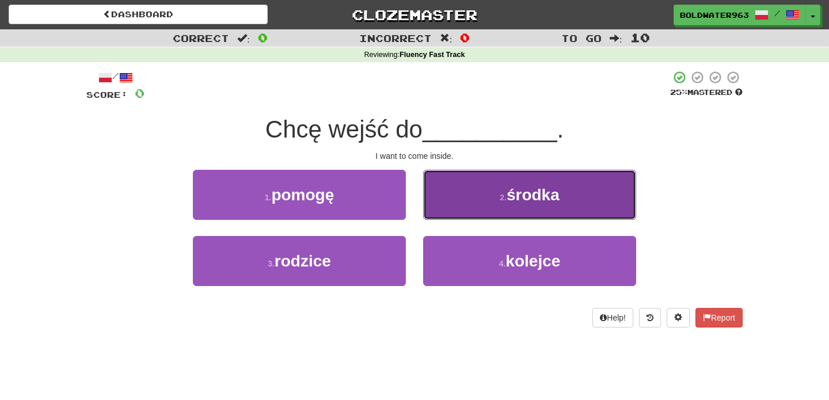
click at [523, 200] on span "środka" at bounding box center [532, 195] width 53 height 18
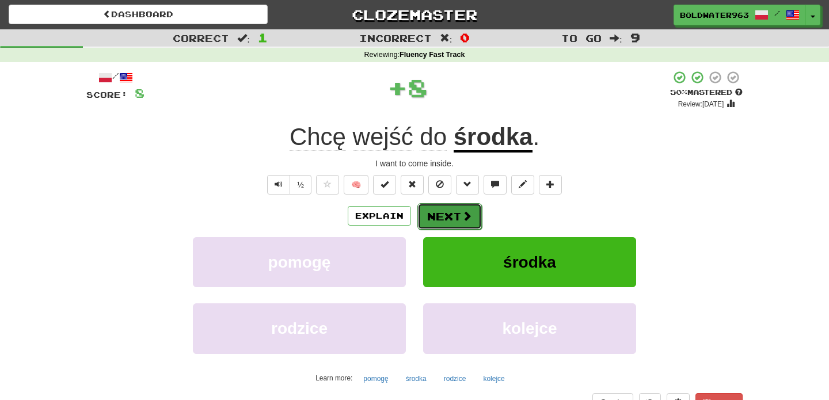
click at [442, 215] on button "Next" at bounding box center [449, 216] width 64 height 26
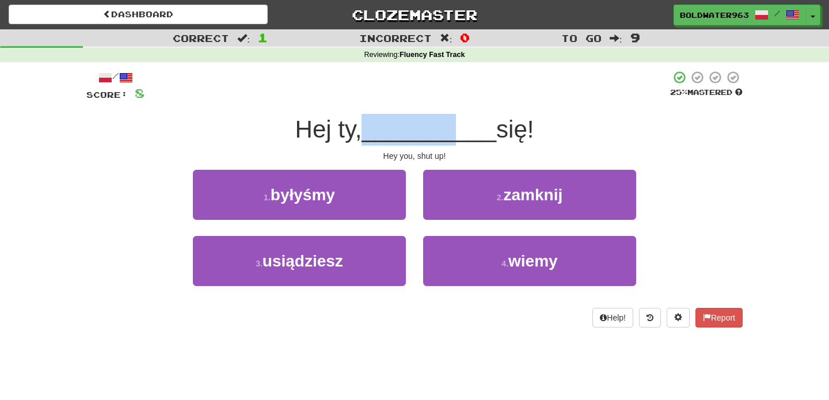
drag, startPoint x: 373, startPoint y: 135, endPoint x: 452, endPoint y: 135, distance: 78.3
click at [452, 135] on span "__________" at bounding box center [428, 129] width 135 height 27
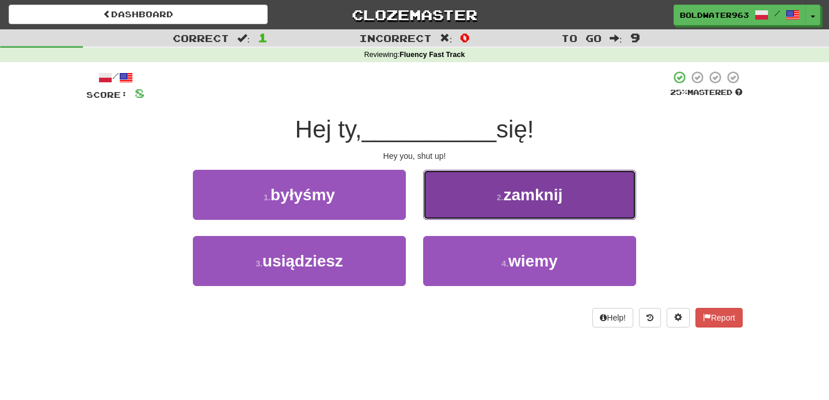
click at [467, 189] on button "2 . zamknij" at bounding box center [529, 195] width 213 height 50
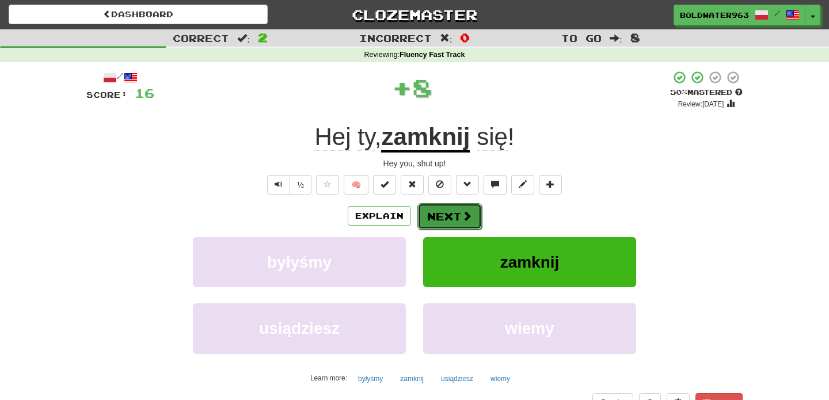
click at [445, 219] on button "Next" at bounding box center [449, 216] width 64 height 26
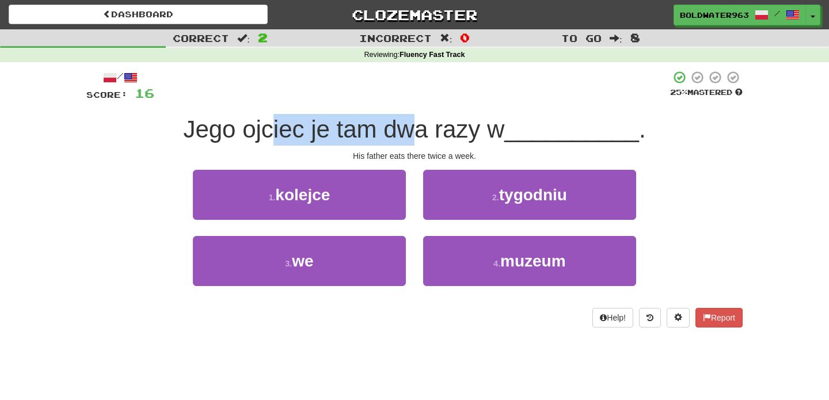
drag, startPoint x: 273, startPoint y: 127, endPoint x: 412, endPoint y: 129, distance: 139.3
click at [412, 129] on span "Jego ojciec je tam dwa razy w" at bounding box center [343, 129] width 321 height 27
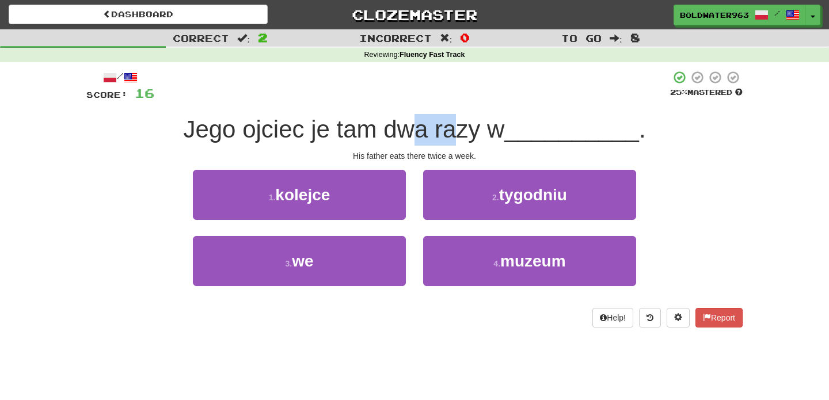
drag, startPoint x: 412, startPoint y: 129, endPoint x: 461, endPoint y: 130, distance: 48.9
click at [461, 130] on span "Jego ojciec je tam dwa razy w" at bounding box center [343, 129] width 321 height 27
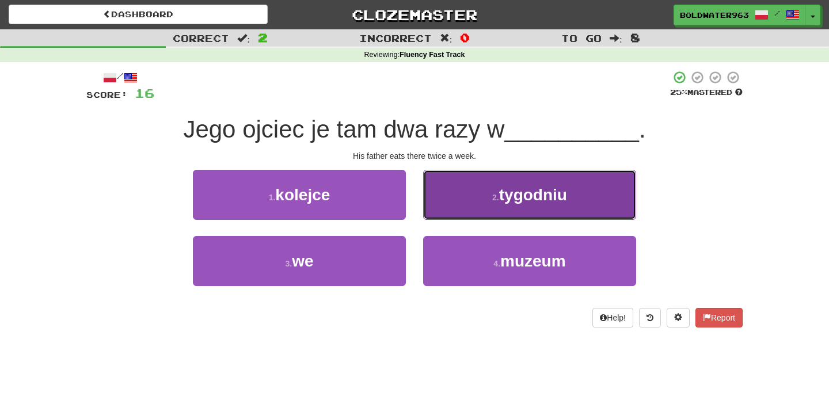
click at [478, 176] on button "2 . tygodniu" at bounding box center [529, 195] width 213 height 50
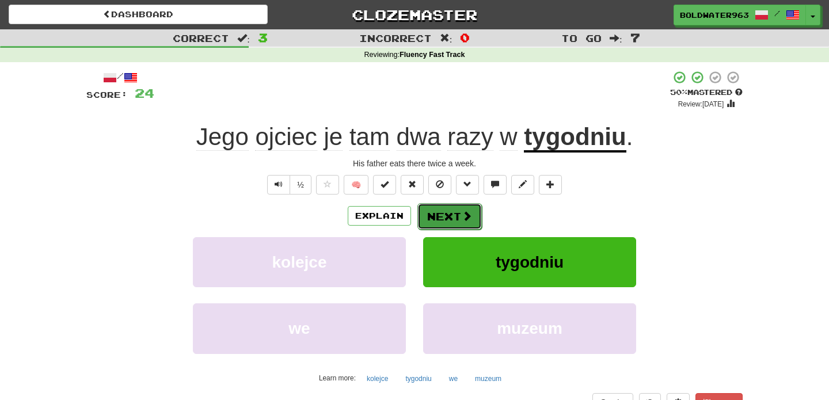
click at [450, 218] on button "Next" at bounding box center [449, 216] width 64 height 26
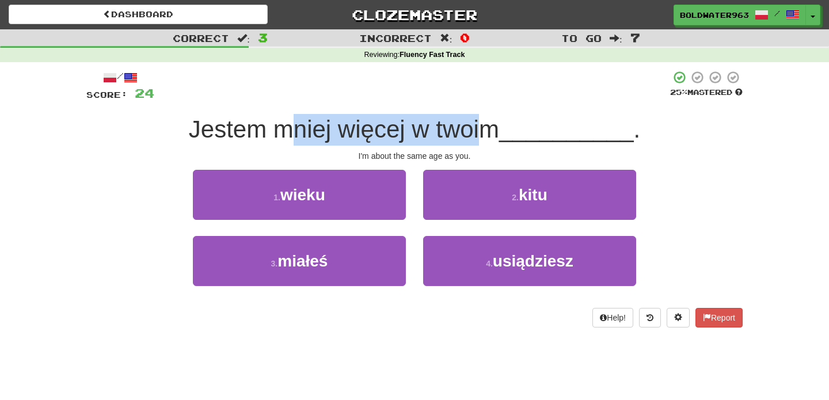
drag, startPoint x: 301, startPoint y: 133, endPoint x: 482, endPoint y: 131, distance: 181.3
click at [482, 131] on span "Jestem mniej więcej w twoim" at bounding box center [344, 129] width 310 height 27
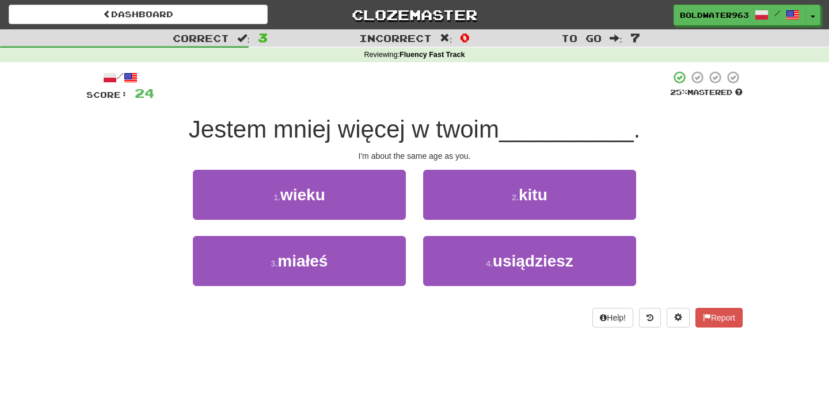
click at [411, 209] on div "1 . wieku" at bounding box center [299, 203] width 230 height 66
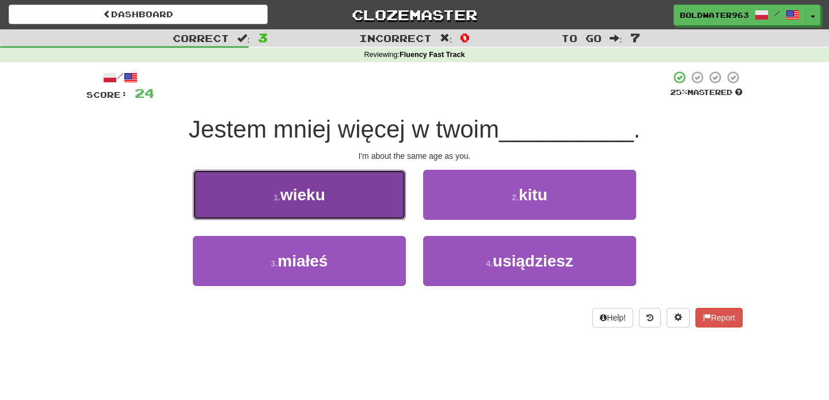
click at [345, 200] on button "1 . wieku" at bounding box center [299, 195] width 213 height 50
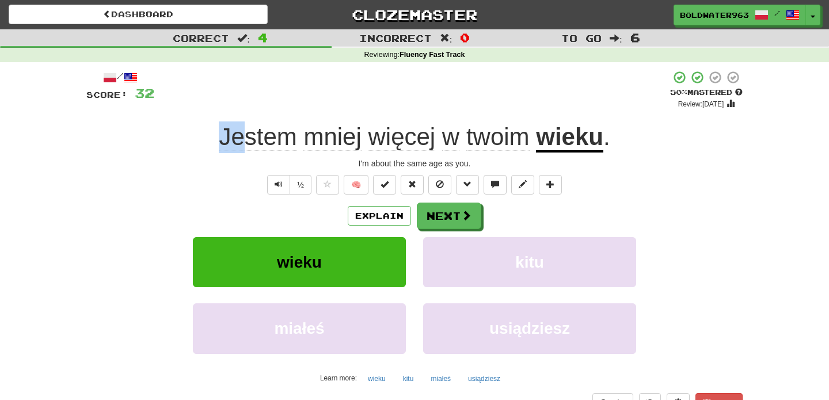
drag, startPoint x: 192, startPoint y: 130, endPoint x: 246, endPoint y: 131, distance: 54.1
click at [246, 131] on div "Jestem mniej więcej w twoim wieku ." at bounding box center [414, 137] width 656 height 32
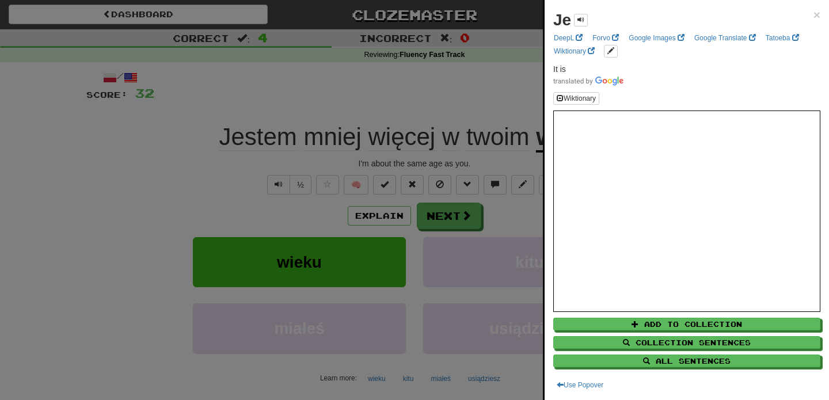
click at [261, 108] on div at bounding box center [414, 200] width 829 height 400
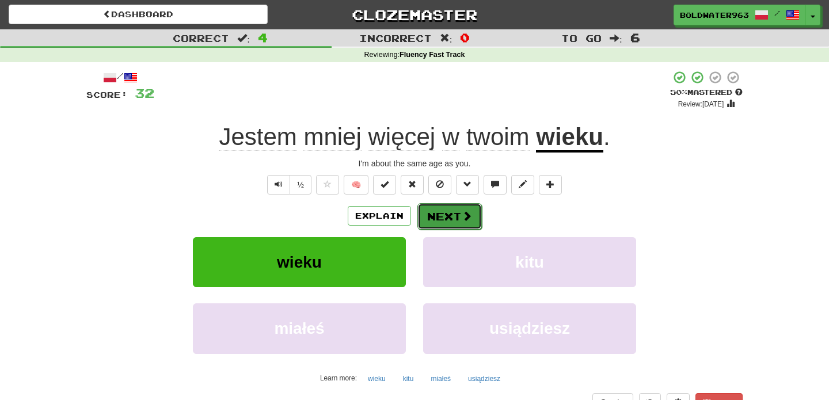
click at [452, 216] on button "Next" at bounding box center [449, 216] width 64 height 26
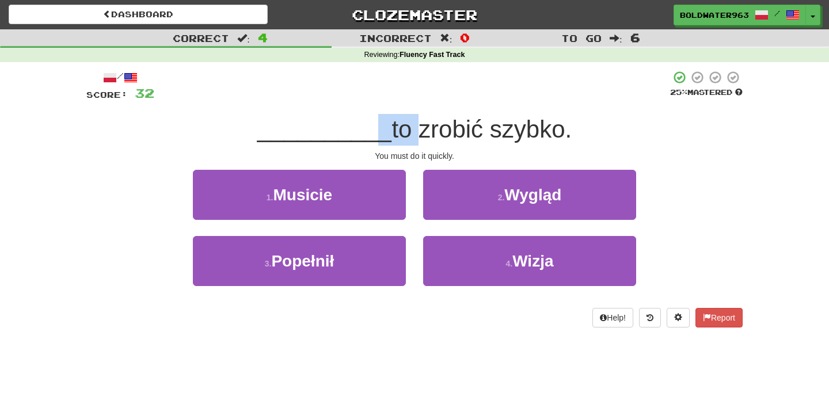
drag, startPoint x: 365, startPoint y: 127, endPoint x: 403, endPoint y: 127, distance: 38.6
click at [403, 127] on div "__________ to zrobić szybko." at bounding box center [414, 130] width 656 height 32
drag, startPoint x: 427, startPoint y: 132, endPoint x: 470, endPoint y: 129, distance: 43.3
click at [470, 129] on span "to zrobić szybko." at bounding box center [481, 129] width 180 height 27
click at [430, 127] on span "to zrobić szybko." at bounding box center [481, 129] width 180 height 27
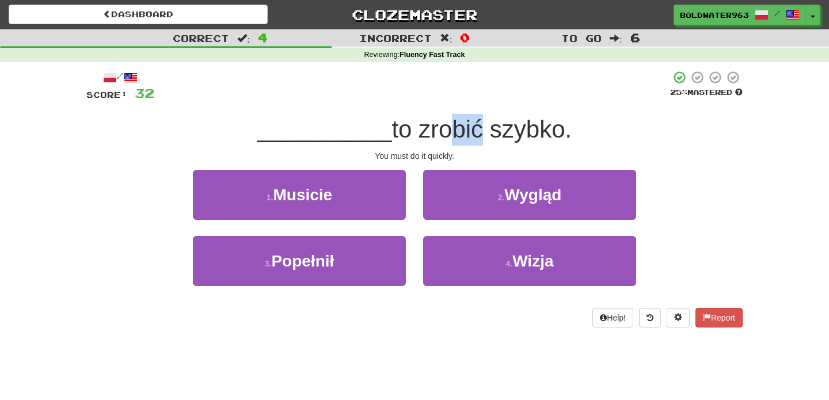
drag, startPoint x: 430, startPoint y: 127, endPoint x: 466, endPoint y: 128, distance: 35.7
click at [466, 128] on span "to zrobić szybko." at bounding box center [481, 129] width 180 height 27
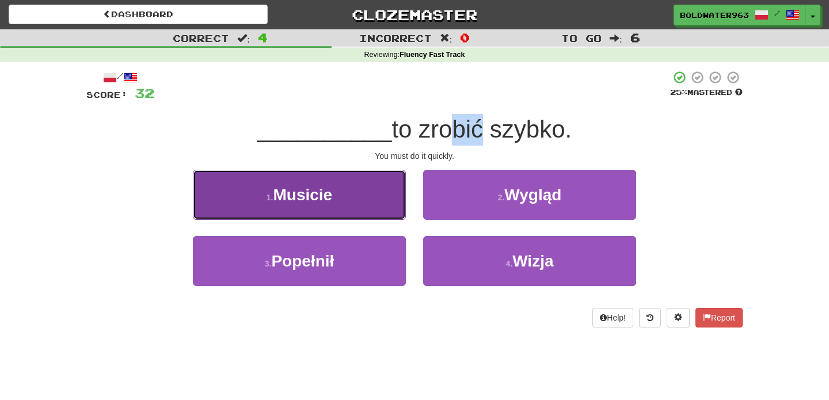
click at [381, 201] on button "1 . Musicie" at bounding box center [299, 195] width 213 height 50
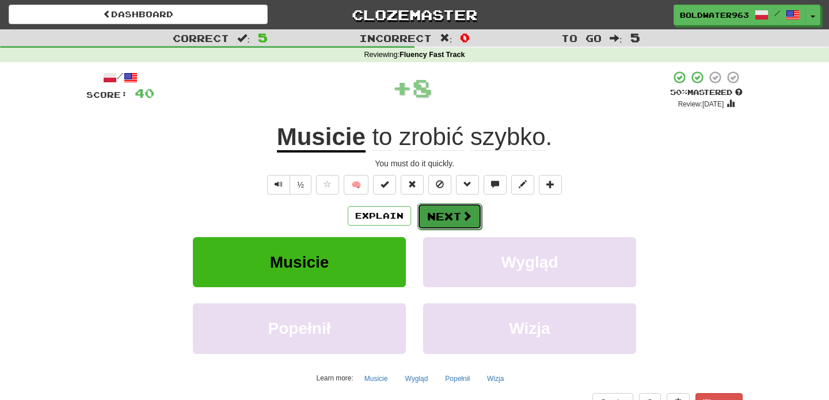
click at [444, 223] on button "Next" at bounding box center [449, 216] width 64 height 26
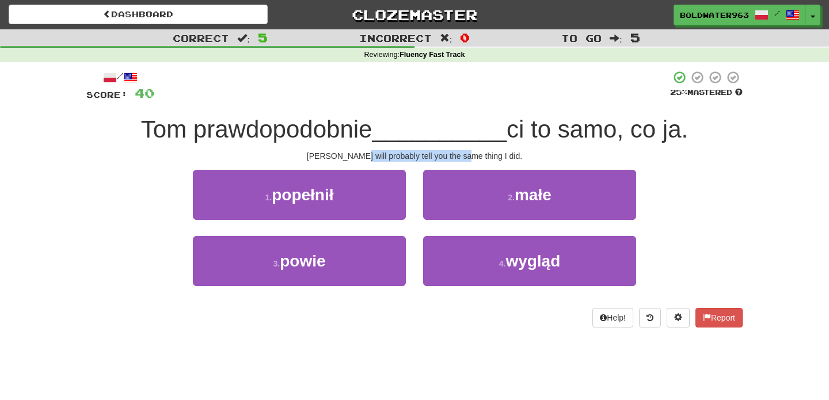
drag, startPoint x: 375, startPoint y: 152, endPoint x: 481, endPoint y: 154, distance: 105.9
click at [481, 154] on div "[PERSON_NAME] will probably tell you the same thing I did." at bounding box center [414, 156] width 656 height 12
click at [410, 228] on div "1 . popełnił" at bounding box center [299, 203] width 230 height 66
drag, startPoint x: 413, startPoint y: 157, endPoint x: 417, endPoint y: 241, distance: 84.1
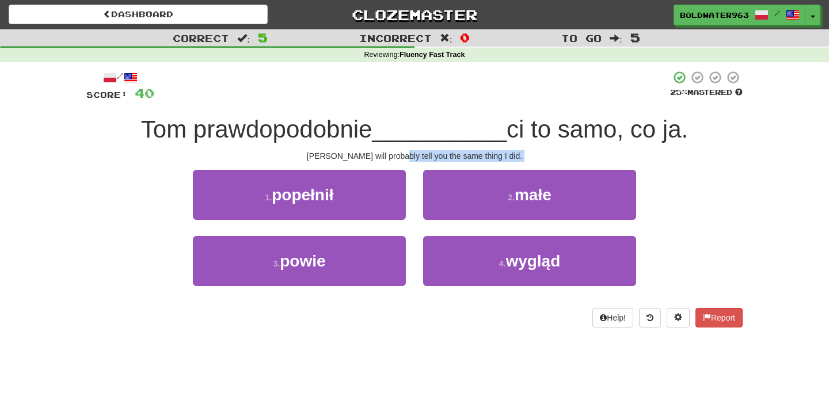
click at [417, 241] on div "/ Score: 40 25 % Mastered [PERSON_NAME] prawdopodobnie __________ ci to samo, c…" at bounding box center [414, 198] width 656 height 257
click at [417, 241] on div "4 . wygląd" at bounding box center [529, 269] width 230 height 66
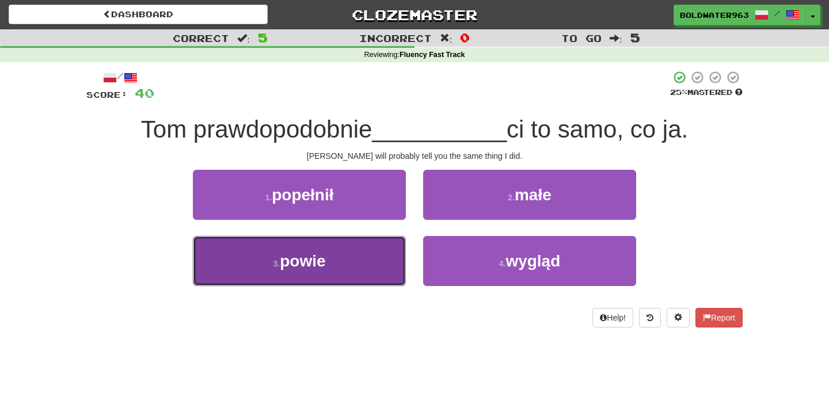
click at [330, 259] on button "3 . powie" at bounding box center [299, 261] width 213 height 50
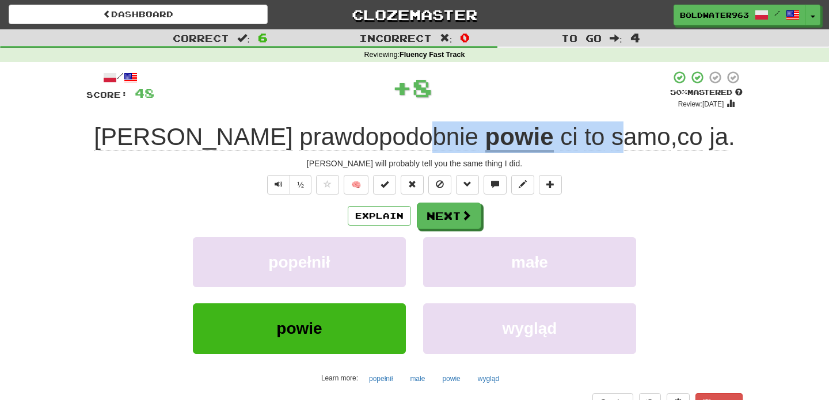
drag, startPoint x: 358, startPoint y: 140, endPoint x: 542, endPoint y: 138, distance: 184.1
click at [542, 138] on div "[PERSON_NAME] prawdopodobnie powie ci to samo , co ja ." at bounding box center [414, 137] width 656 height 32
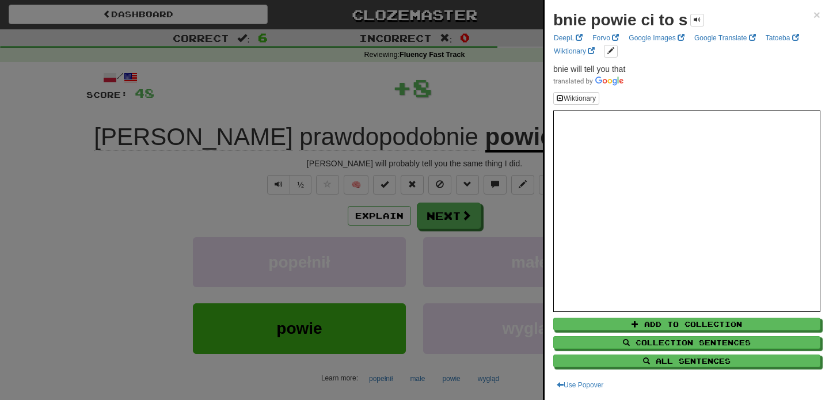
click at [510, 98] on div at bounding box center [414, 200] width 829 height 400
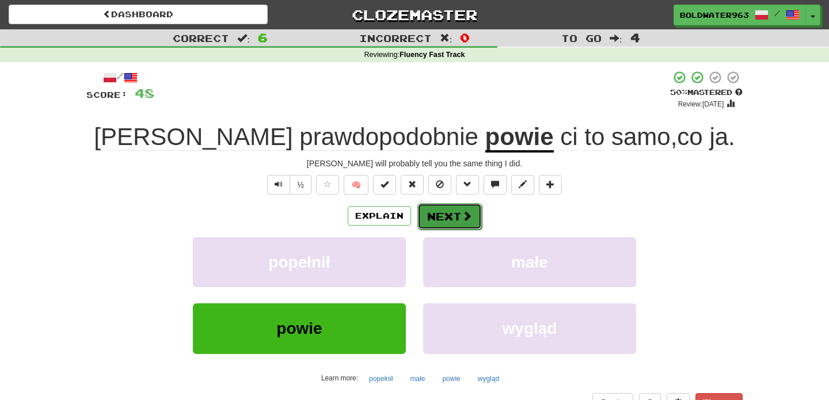
click at [448, 216] on button "Next" at bounding box center [449, 216] width 64 height 26
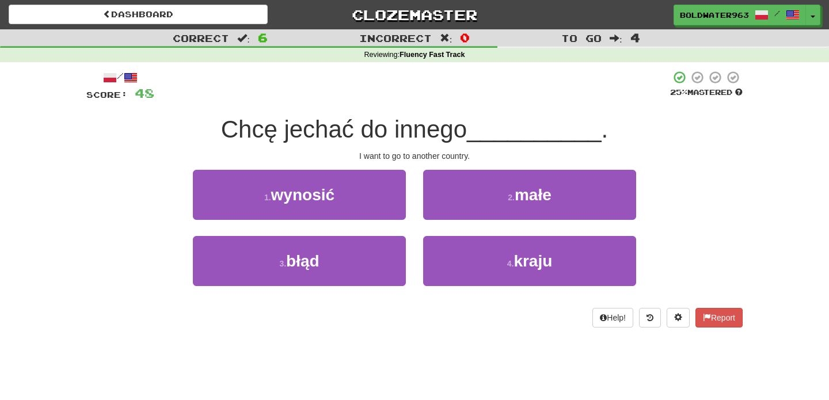
drag, startPoint x: 190, startPoint y: 129, endPoint x: 475, endPoint y: 120, distance: 285.0
click at [475, 120] on div "Chcę jechać do innego __________ ." at bounding box center [414, 130] width 656 height 32
click at [184, 127] on div "Chcę jechać do innego __________ ." at bounding box center [414, 130] width 656 height 32
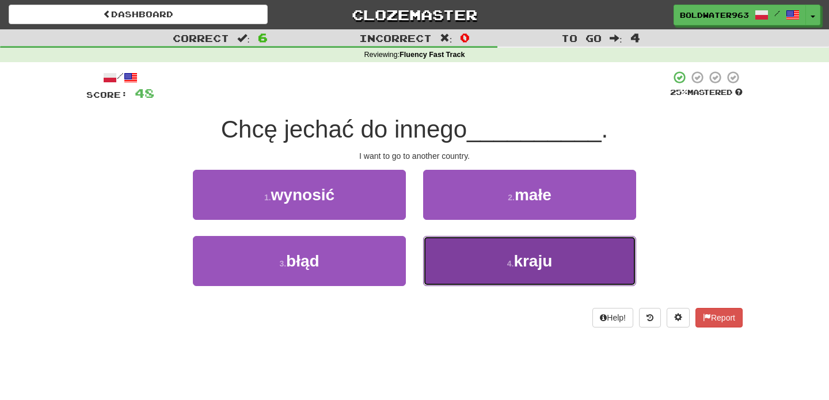
click at [455, 273] on button "4 . kraju" at bounding box center [529, 261] width 213 height 50
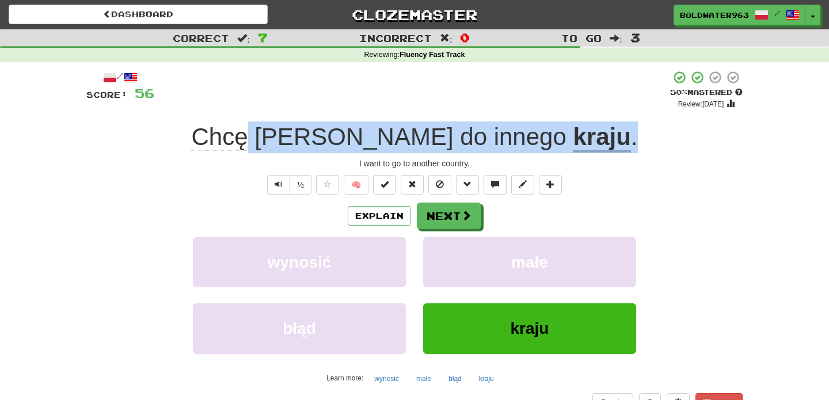
drag, startPoint x: 311, startPoint y: 140, endPoint x: 667, endPoint y: 148, distance: 356.3
click at [667, 148] on div "Chcę jechać do innego kraju ." at bounding box center [414, 137] width 656 height 32
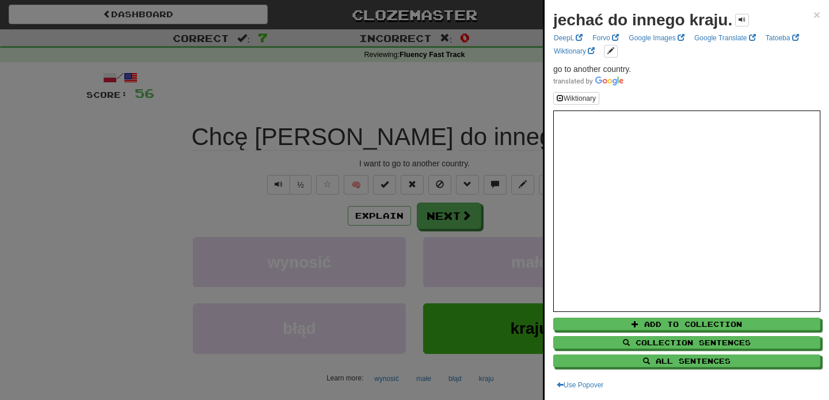
click at [469, 97] on div at bounding box center [414, 200] width 829 height 400
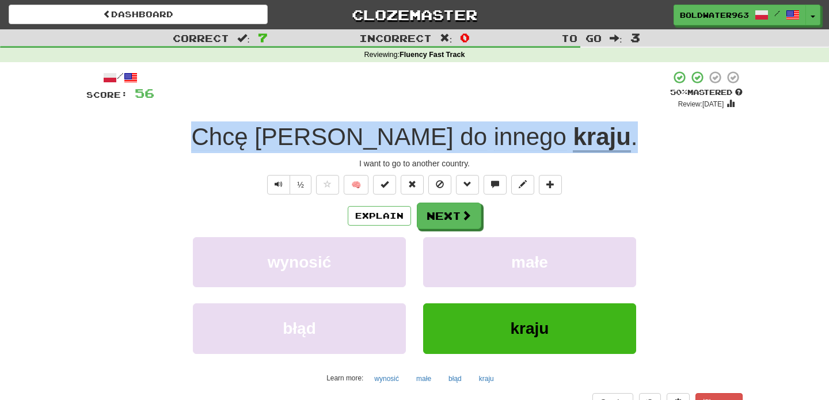
drag, startPoint x: 196, startPoint y: 133, endPoint x: 592, endPoint y: 131, distance: 396.5
click at [592, 131] on div "Chcę jechać do innego kraju ." at bounding box center [414, 137] width 656 height 32
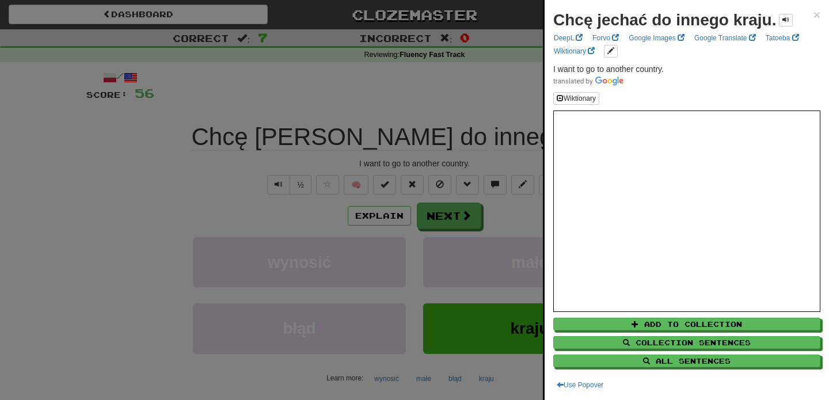
click at [434, 105] on div at bounding box center [414, 200] width 829 height 400
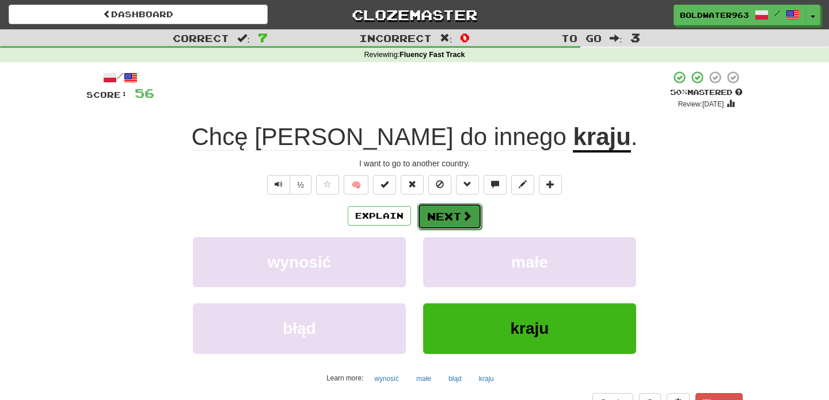
click at [448, 213] on button "Next" at bounding box center [449, 216] width 64 height 26
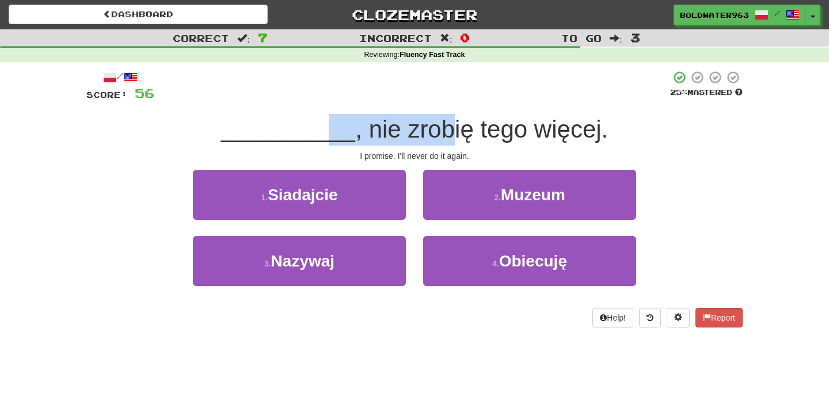
drag, startPoint x: 329, startPoint y: 137, endPoint x: 444, endPoint y: 143, distance: 115.3
click at [444, 143] on div "__________ , nie zrobię tego więcej." at bounding box center [414, 130] width 656 height 32
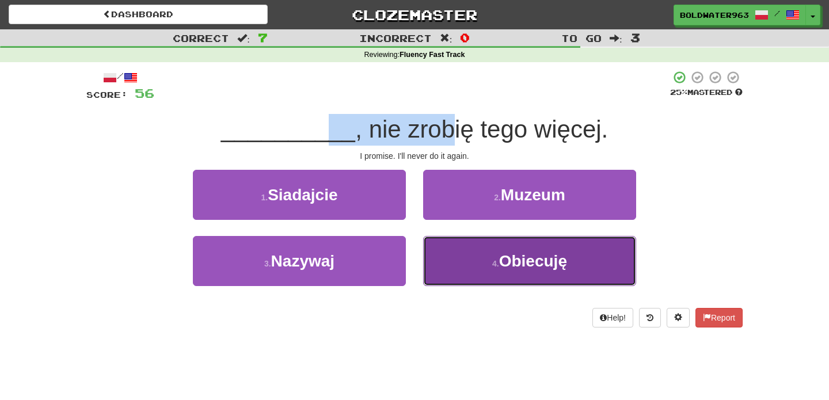
click at [471, 268] on button "4 . [GEOGRAPHIC_DATA]" at bounding box center [529, 261] width 213 height 50
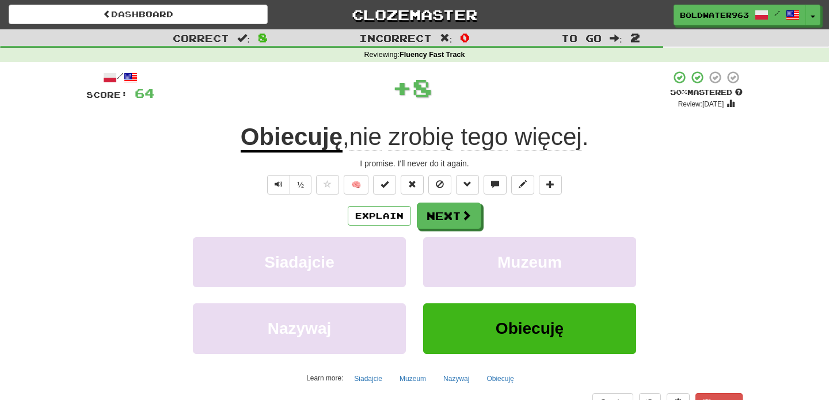
click at [294, 163] on div "I promise. I'll never do it again." at bounding box center [414, 164] width 656 height 12
click at [457, 214] on button "Next" at bounding box center [449, 216] width 64 height 26
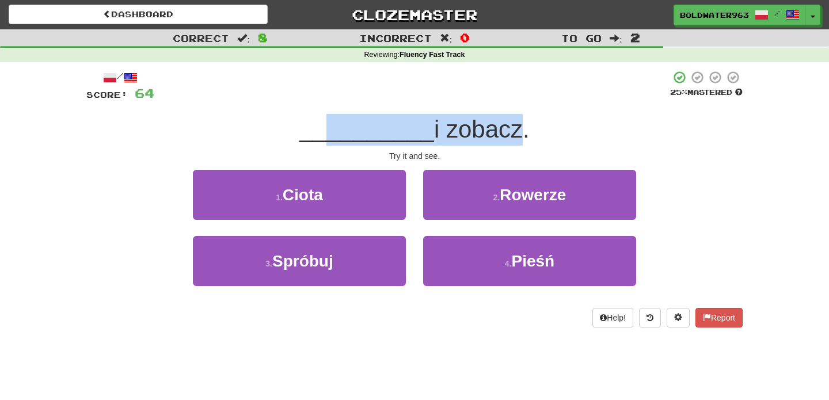
drag, startPoint x: 326, startPoint y: 131, endPoint x: 512, endPoint y: 125, distance: 185.9
click at [512, 125] on div "__________ i zobacz." at bounding box center [414, 130] width 656 height 32
click at [512, 125] on span "i zobacz." at bounding box center [482, 129] width 96 height 27
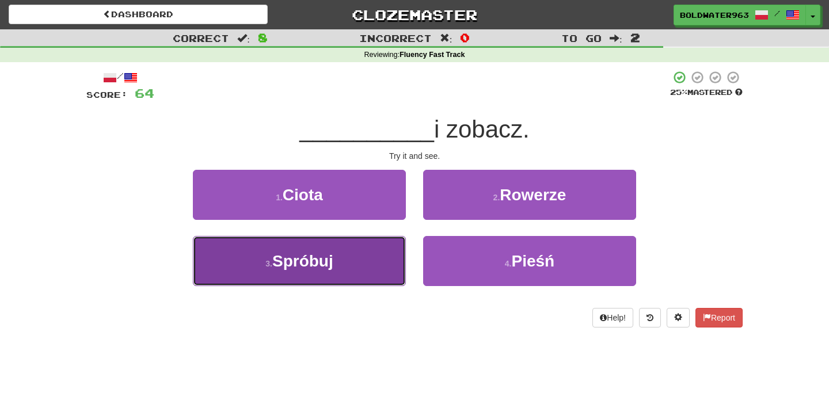
click at [353, 260] on button "3 . [GEOGRAPHIC_DATA]" at bounding box center [299, 261] width 213 height 50
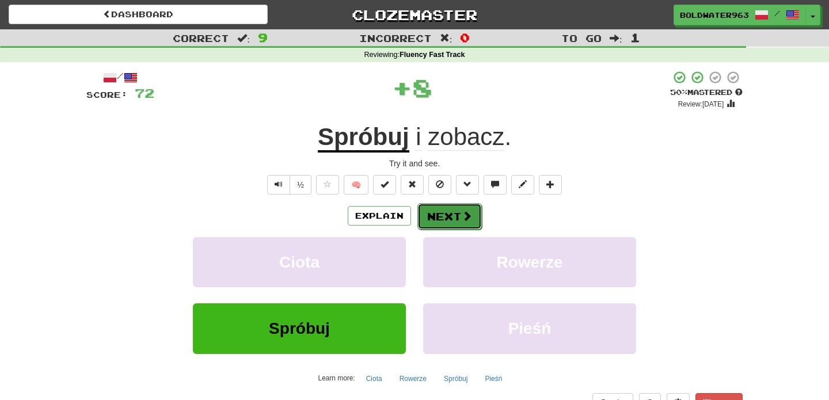
click at [451, 216] on button "Next" at bounding box center [449, 216] width 64 height 26
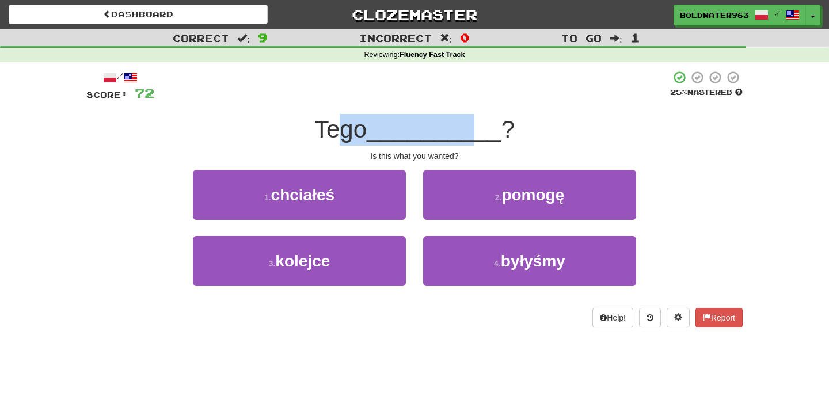
drag, startPoint x: 348, startPoint y: 131, endPoint x: 469, endPoint y: 131, distance: 121.4
click at [469, 131] on div "Tego __________ ?" at bounding box center [414, 130] width 656 height 32
click at [469, 131] on span "__________" at bounding box center [434, 129] width 135 height 27
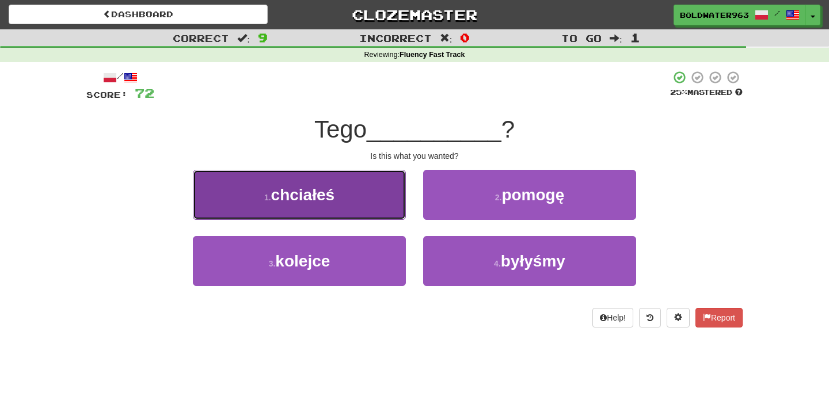
click at [353, 204] on button "1 . chciałeś" at bounding box center [299, 195] width 213 height 50
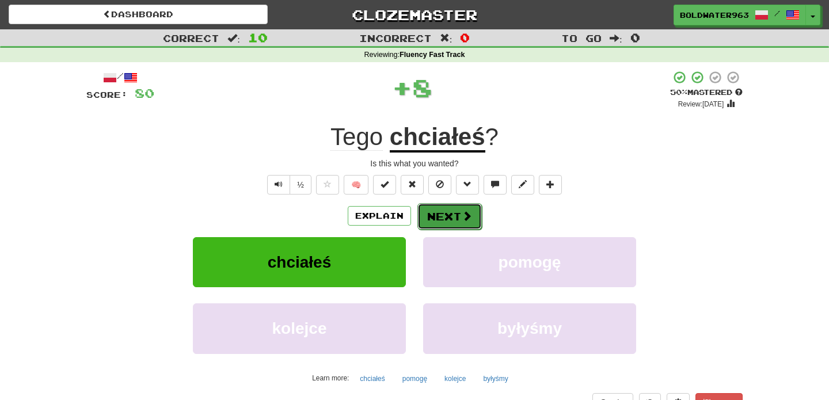
click at [455, 224] on button "Next" at bounding box center [449, 216] width 64 height 26
